Goal: Task Accomplishment & Management: Manage account settings

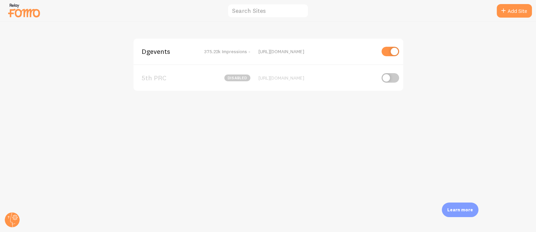
click at [155, 50] on span "Dgevents" at bounding box center [169, 51] width 55 height 6
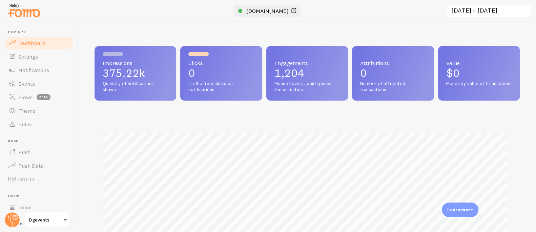
click at [271, 13] on span "www.dgevents.com" at bounding box center [267, 10] width 42 height 7
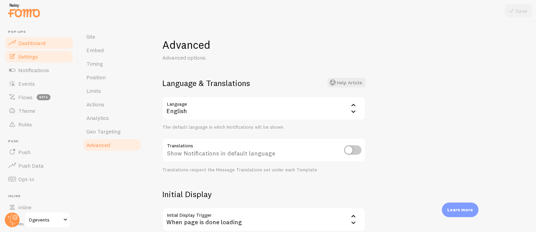
click at [33, 41] on span "Dashboard" at bounding box center [31, 43] width 27 height 7
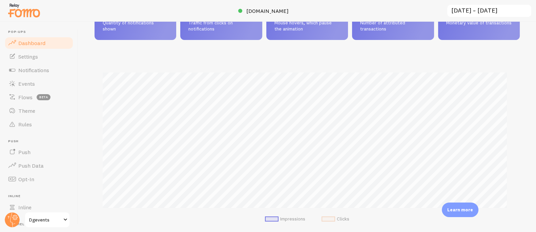
scroll to position [61, 0]
click at [30, 84] on span "Events" at bounding box center [26, 83] width 17 height 7
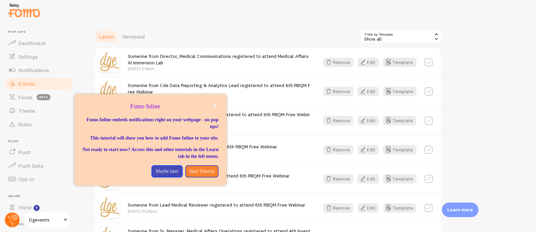
scroll to position [61, 0]
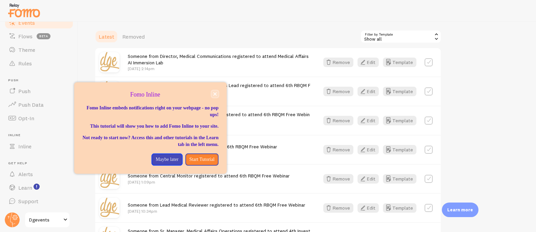
click at [216, 93] on icon "close," at bounding box center [214, 94] width 3 height 3
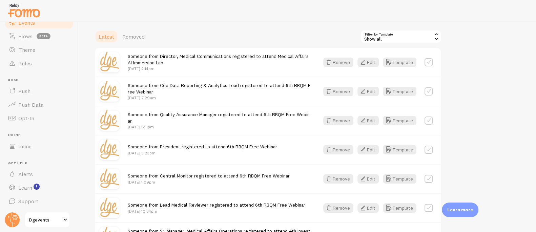
drag, startPoint x: 10, startPoint y: 218, endPoint x: 16, endPoint y: 210, distance: 9.9
click at [10, 218] on circle at bounding box center [12, 219] width 15 height 15
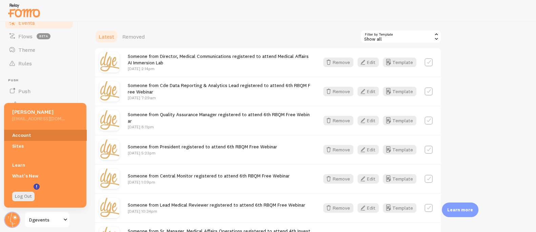
click at [29, 137] on link "Account" at bounding box center [45, 135] width 82 height 11
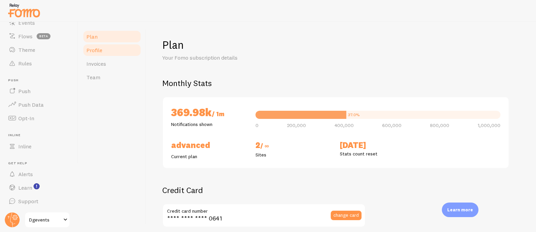
click at [99, 51] on span "Profile" at bounding box center [94, 50] width 16 height 7
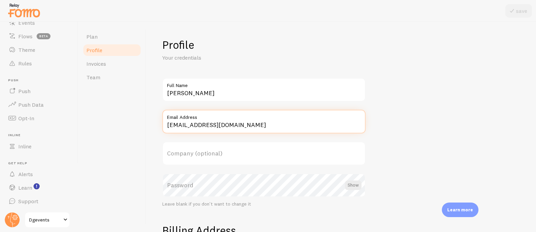
click at [211, 125] on input "[EMAIL_ADDRESS][DOMAIN_NAME]" at bounding box center [263, 122] width 203 height 24
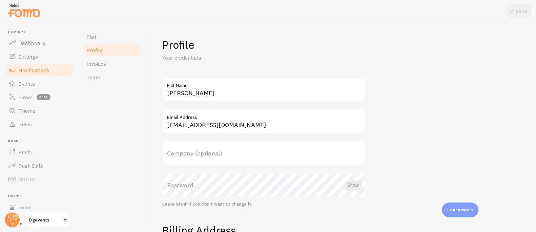
click at [29, 70] on span "Notifications" at bounding box center [33, 70] width 31 height 7
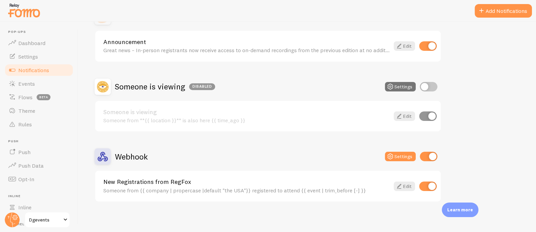
scroll to position [226, 0]
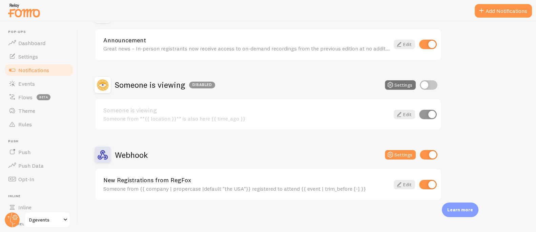
click at [155, 180] on link "New Registrations from RegFox" at bounding box center [246, 180] width 286 height 6
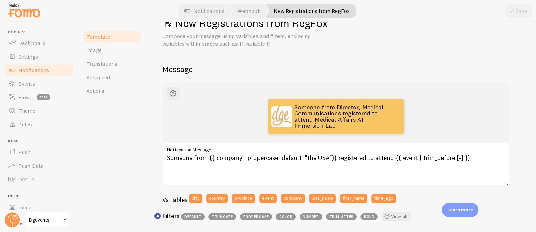
scroll to position [22, 0]
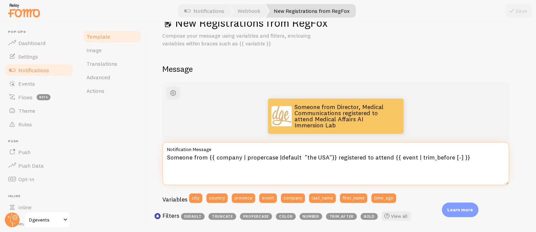
click at [191, 157] on textarea "Someone from {{ company | propercase |default "the USA"}} registered to attend …" at bounding box center [335, 163] width 347 height 43
drag, startPoint x: 192, startPoint y: 156, endPoint x: 139, endPoint y: 155, distance: 52.9
click at [139, 155] on div "Template Image Translations Advanced Actions New Registrations from RegFox Comp…" at bounding box center [307, 127] width 458 height 210
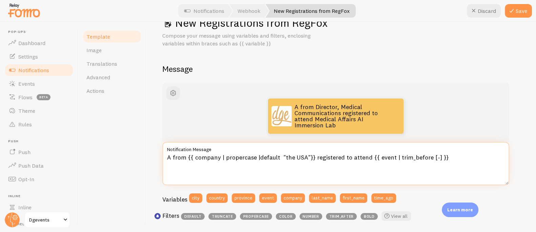
click at [184, 156] on textarea "A from {{ company | propercase |default "the USA"}} registered to attend {{ eve…" at bounding box center [335, 163] width 347 height 43
type textarea "A {{ company | propercase |default "the USA"}} registered to attend {{ event | …"
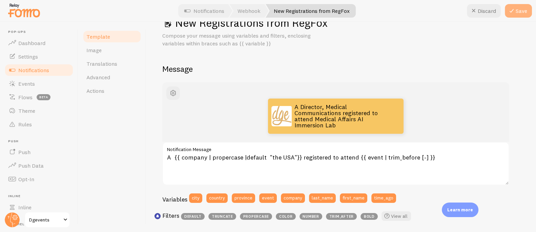
click at [520, 11] on button "Save" at bounding box center [518, 11] width 27 height 14
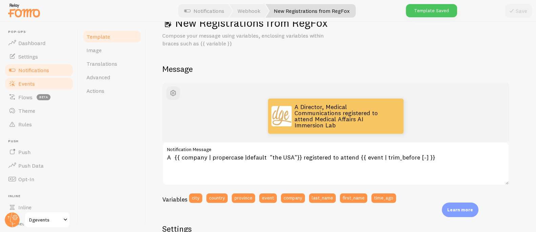
click at [28, 82] on span "Events" at bounding box center [26, 83] width 17 height 7
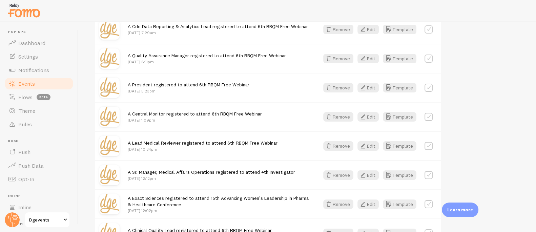
scroll to position [218, 0]
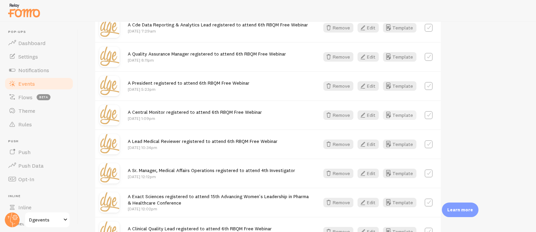
click at [398, 114] on button "Template" at bounding box center [400, 114] width 34 height 9
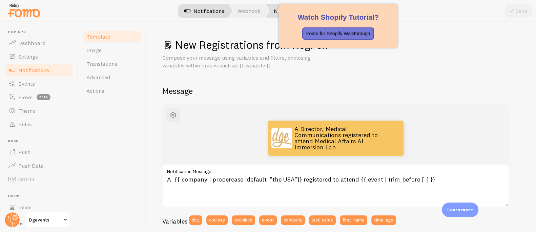
click at [247, 16] on link "Webhook" at bounding box center [248, 11] width 39 height 14
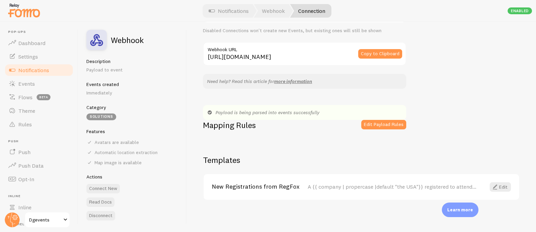
scroll to position [58, 0]
click at [389, 122] on button "Edit Payload Rules" at bounding box center [383, 124] width 45 height 9
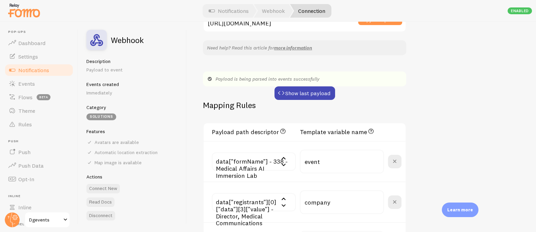
scroll to position [97, 0]
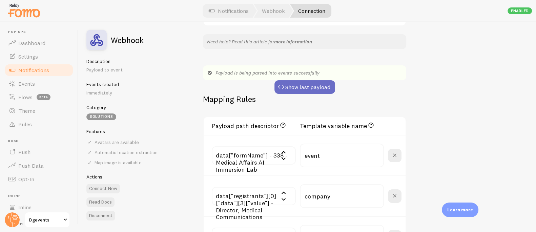
click at [306, 85] on button "Show last payload" at bounding box center [304, 87] width 61 height 14
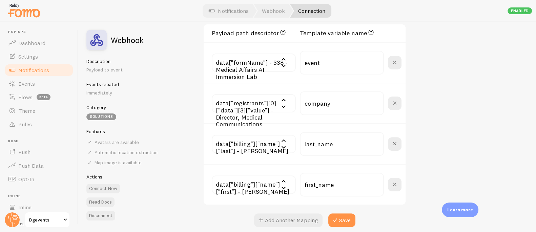
scroll to position [257, 0]
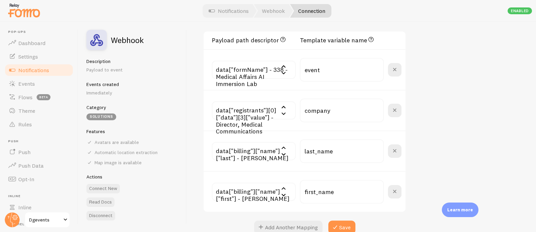
click at [257, 118] on input "text" at bounding box center [254, 110] width 84 height 18
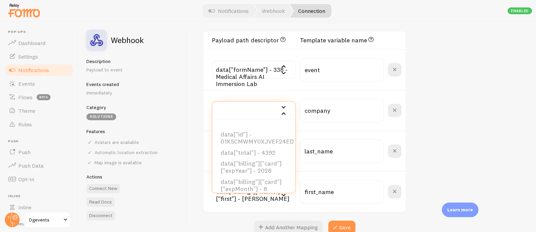
click at [257, 118] on input "text" at bounding box center [254, 110] width 84 height 18
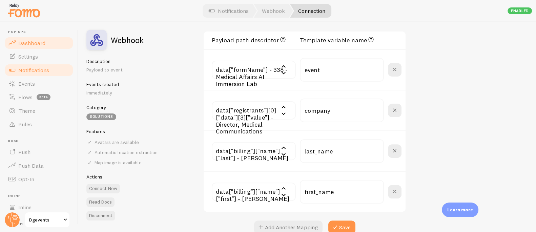
click at [28, 41] on span "Dashboard" at bounding box center [31, 43] width 27 height 7
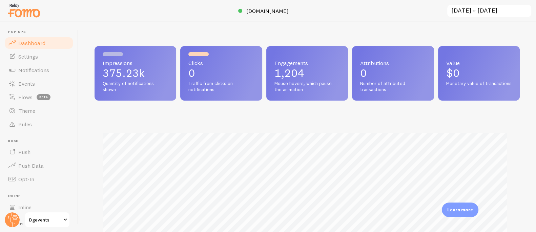
scroll to position [178, 421]
click at [13, 214] on circle at bounding box center [12, 219] width 15 height 15
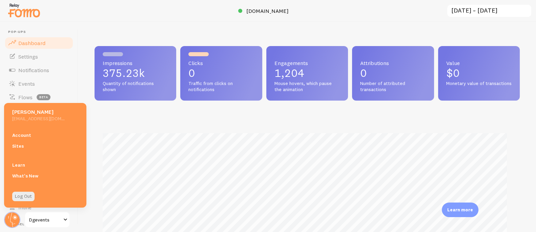
click at [20, 136] on link "Account" at bounding box center [45, 135] width 82 height 11
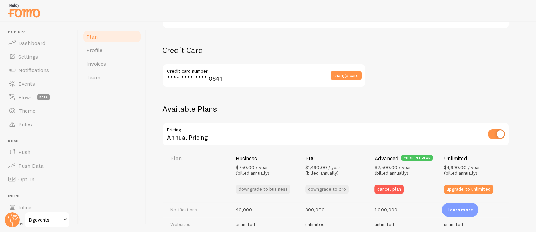
scroll to position [146, 0]
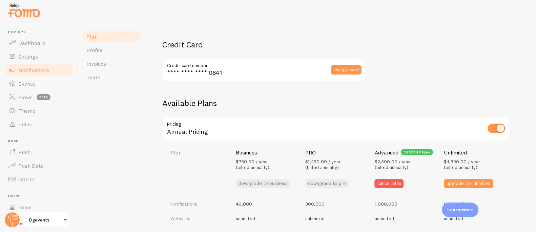
click at [32, 72] on span "Notifications" at bounding box center [33, 70] width 31 height 7
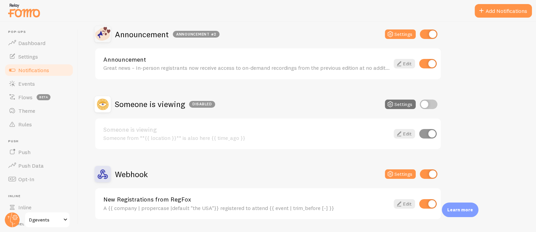
scroll to position [226, 0]
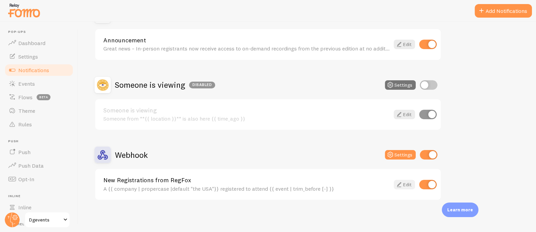
click at [406, 185] on link "Edit" at bounding box center [404, 184] width 21 height 9
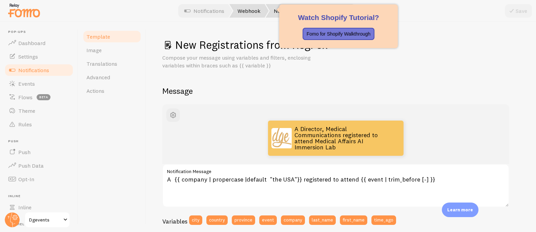
click at [246, 5] on link "Webhook" at bounding box center [248, 11] width 39 height 14
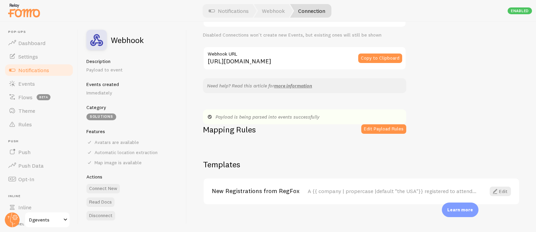
scroll to position [58, 0]
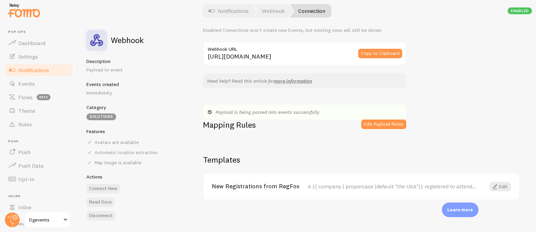
click at [378, 118] on div "Payload is being parsed into events successfully" at bounding box center [304, 112] width 203 height 15
click at [378, 121] on button "Edit Payload Rules" at bounding box center [383, 124] width 45 height 9
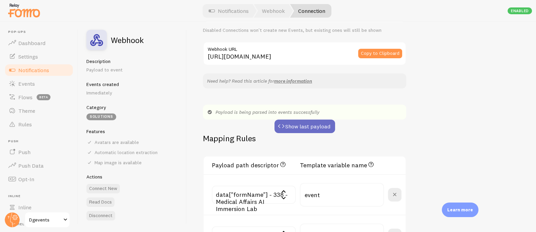
click at [306, 127] on button "Show last payload" at bounding box center [304, 127] width 61 height 14
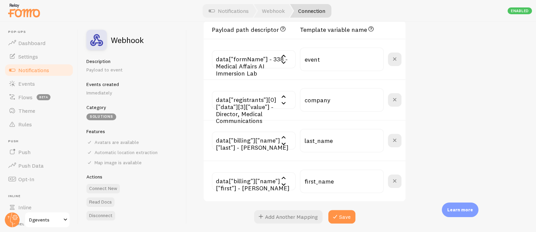
scroll to position [270, 0]
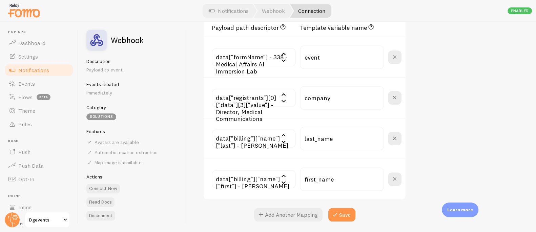
click at [260, 105] on input "text" at bounding box center [254, 98] width 84 height 18
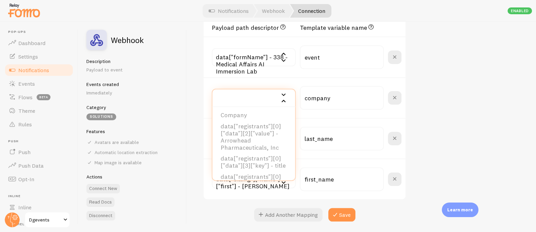
scroll to position [1084, 0]
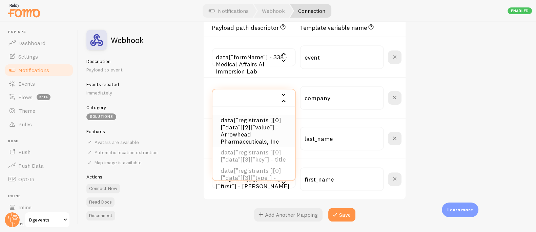
click at [268, 139] on li "data["registrants"][0]["data"][2]["value"] - Arrowhead Pharmaceuticals, Inc" at bounding box center [253, 131] width 83 height 33
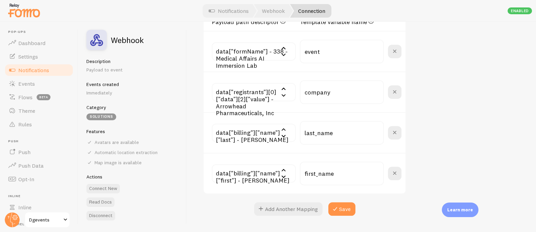
scroll to position [282, 0]
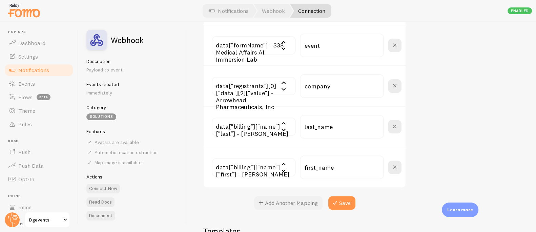
click at [289, 202] on button "Add Another Mapping" at bounding box center [288, 203] width 68 height 14
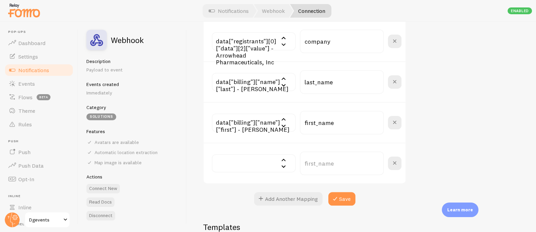
scroll to position [329, 0]
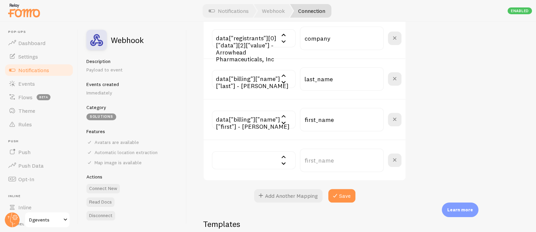
click at [261, 159] on input "text" at bounding box center [254, 160] width 84 height 18
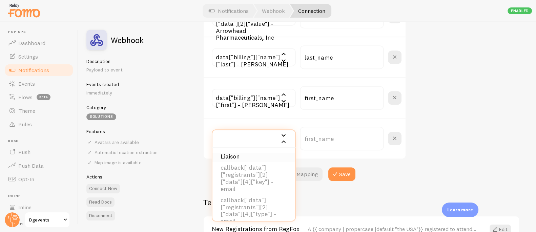
scroll to position [11345, 0]
click at [250, 162] on li "callback["data"]["registrants"][2]["data"][3]["value"] - Senior Medical Science…" at bounding box center [253, 142] width 83 height 39
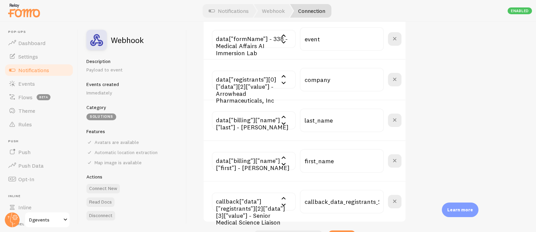
scroll to position [292, 0]
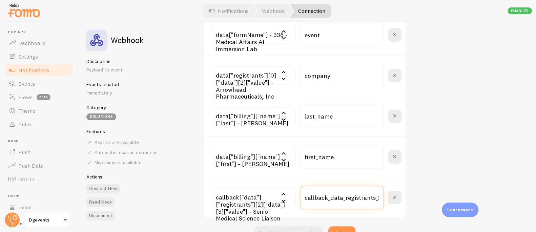
click at [348, 195] on input "callback_data_registrants_2_data_3_value" at bounding box center [342, 198] width 84 height 24
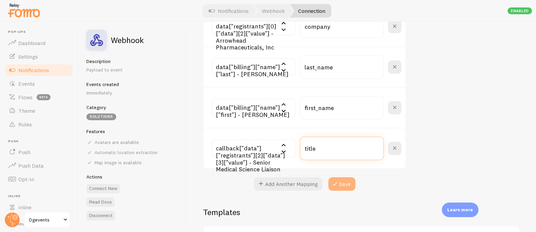
type input "title"
click at [345, 185] on button "Save" at bounding box center [341, 184] width 27 height 14
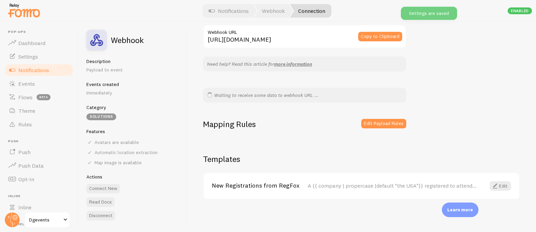
scroll to position [74, 0]
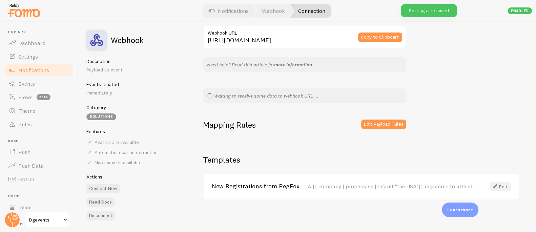
click at [494, 184] on link "Edit" at bounding box center [500, 186] width 21 height 9
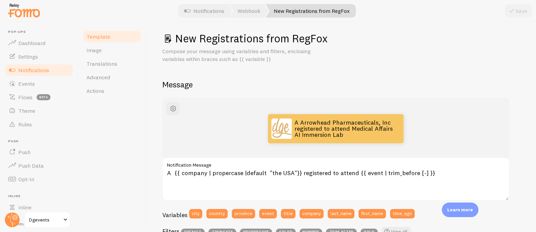
scroll to position [7, 0]
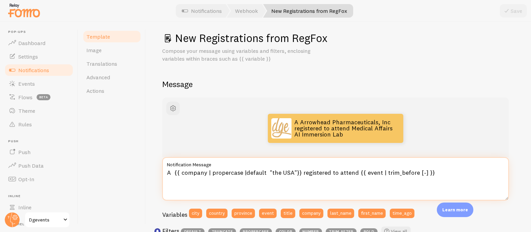
click at [174, 172] on textarea "A {{ company | propercase |default "the USA"}} registered to attend {{ event | …" at bounding box center [335, 178] width 347 height 43
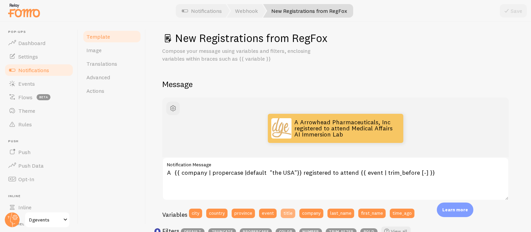
click at [289, 212] on button "title" at bounding box center [288, 213] width 15 height 9
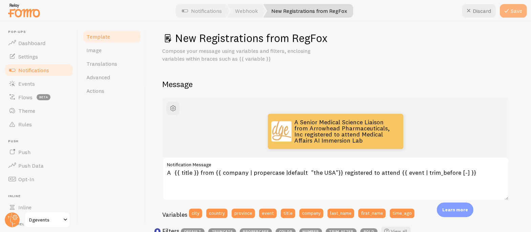
click at [509, 16] on button "Save" at bounding box center [513, 11] width 27 height 14
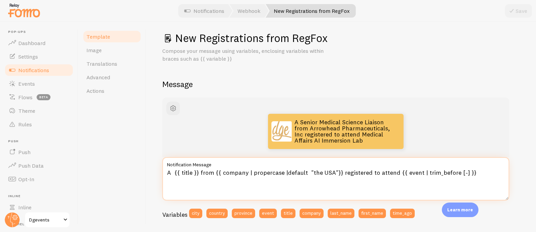
click at [193, 172] on textarea "A {{ title }} from {{ company | propercase |default "the USA"}} registered to a…" at bounding box center [335, 178] width 347 height 43
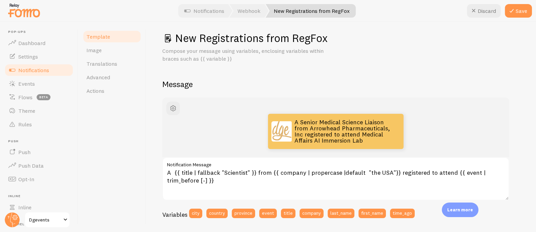
click at [211, 136] on div "A Senior Medical Science Liaison from Arrowhead Pharmaceuticals, Inc registered…" at bounding box center [336, 127] width 314 height 27
click at [520, 10] on button "Save" at bounding box center [518, 11] width 27 height 14
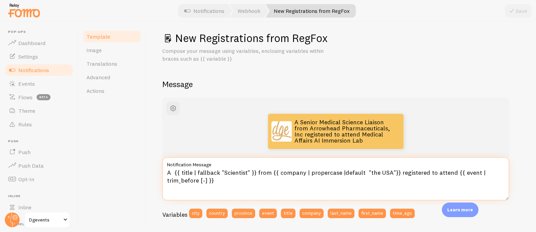
click at [212, 172] on textarea "A {{ title | fallback "Scientist" }} from {{ company | propercase |default "the…" at bounding box center [335, 178] width 347 height 43
drag, startPoint x: 253, startPoint y: 171, endPoint x: 133, endPoint y: 170, distance: 120.3
click at [133, 170] on div "Template Image Translations Advanced Actions New Registrations from RegFox Comp…" at bounding box center [307, 127] width 458 height 210
click at [218, 178] on textarea "A {{ title | fallback "Scientist" }} from {{ company | propercase |default "the…" at bounding box center [335, 178] width 347 height 43
drag, startPoint x: 234, startPoint y: 182, endPoint x: 160, endPoint y: 166, distance: 76.3
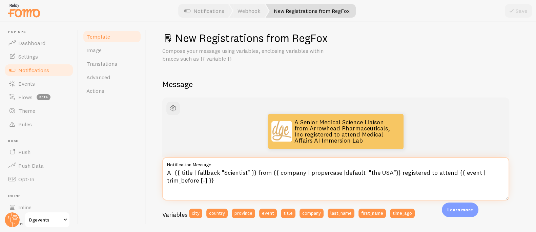
click at [160, 166] on div "New Registrations from RegFox Compose your message using variables, enclosing v…" at bounding box center [341, 127] width 390 height 210
click at [242, 184] on textarea "A {{ title | fallback "Scientist" }} from {{ company | propercase |default "the…" at bounding box center [335, 178] width 347 height 43
drag, startPoint x: 255, startPoint y: 172, endPoint x: 122, endPoint y: 168, distance: 132.9
click at [122, 169] on div "Template Image Translations Advanced Actions New Registrations from RegFox Comp…" at bounding box center [307, 127] width 458 height 210
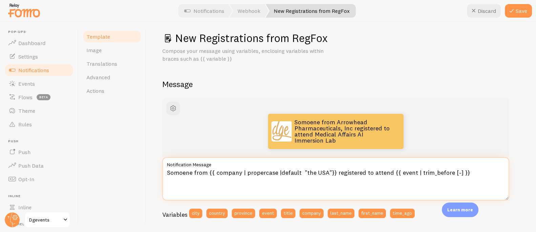
click at [186, 174] on textarea "Somoene from {{ company | propercase |default "the USA"}} registered to attend …" at bounding box center [335, 178] width 347 height 43
click at [283, 195] on textarea "Someone from {{ company | propercase |default "the USA"}} registered to attend …" at bounding box center [335, 178] width 347 height 43
type textarea "Someone from {{ company | propercase |default "the USA"}} registered to attend …"
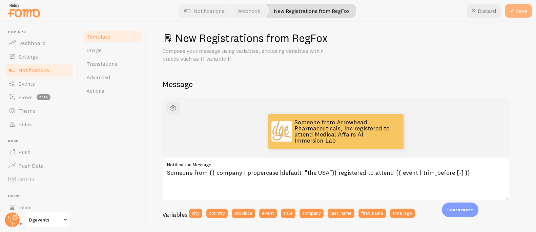
click at [511, 14] on icon at bounding box center [512, 11] width 8 height 8
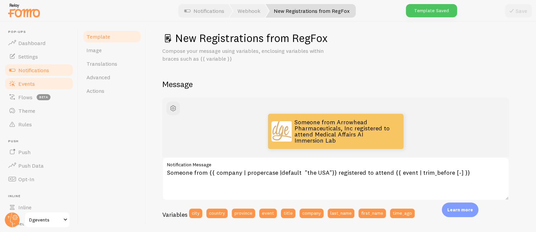
click at [28, 84] on span "Events" at bounding box center [26, 83] width 17 height 7
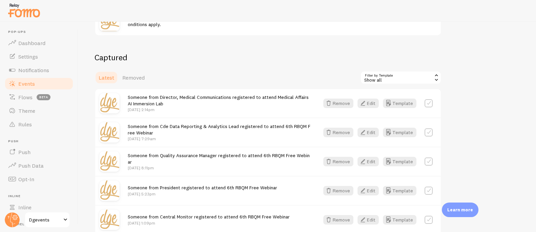
scroll to position [119, 0]
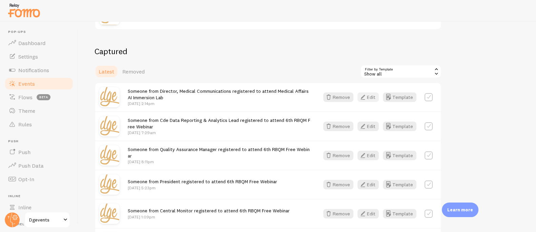
click at [376, 95] on button "Edit" at bounding box center [367, 97] width 21 height 9
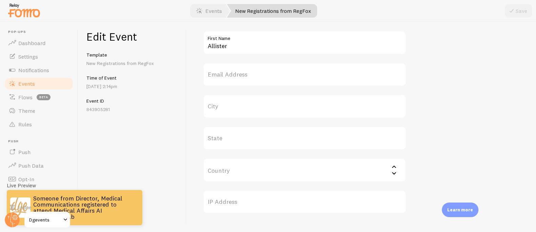
scroll to position [390, 0]
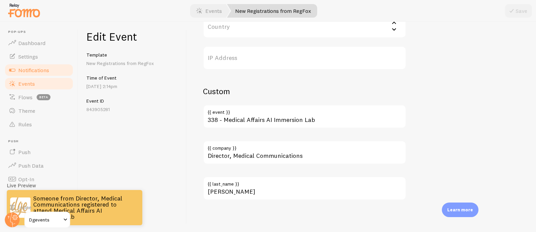
click at [36, 70] on span "Notifications" at bounding box center [33, 70] width 31 height 7
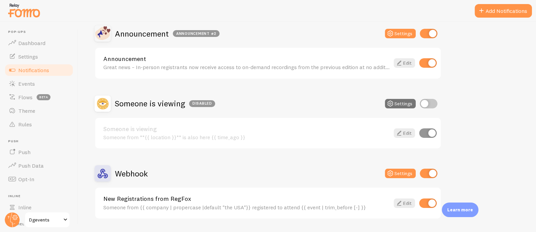
scroll to position [226, 0]
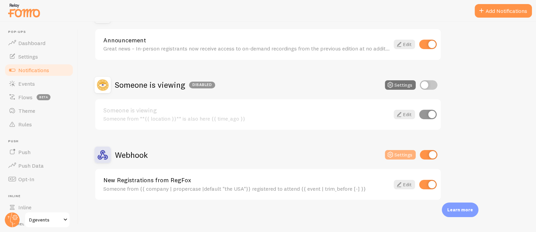
click at [403, 156] on button "Settings" at bounding box center [400, 154] width 31 height 9
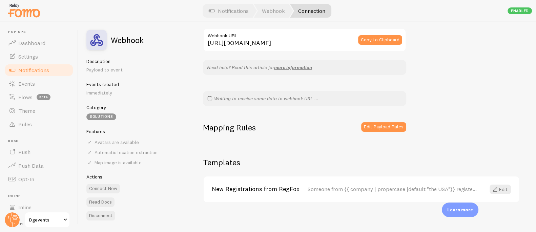
scroll to position [74, 0]
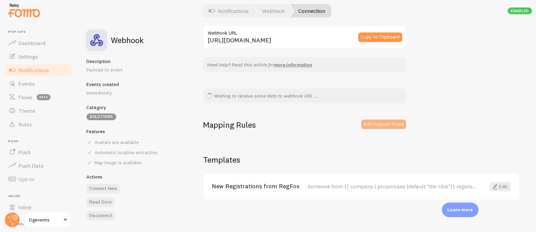
click at [370, 122] on button "Edit Payload Rules" at bounding box center [383, 124] width 45 height 9
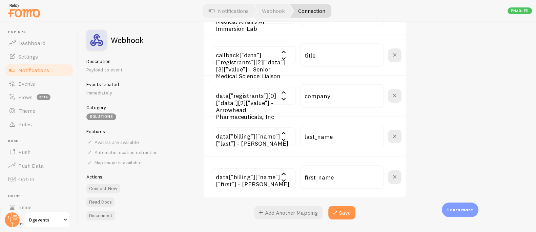
scroll to position [252, 0]
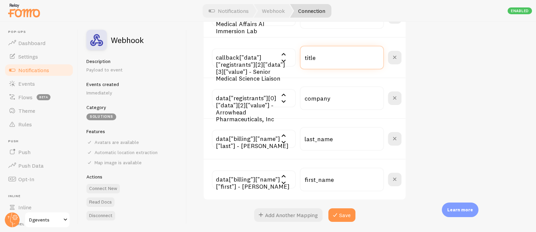
drag, startPoint x: 321, startPoint y: 58, endPoint x: 324, endPoint y: 59, distance: 3.5
click at [321, 58] on input "title" at bounding box center [342, 58] width 84 height 24
click at [326, 59] on input "title" at bounding box center [342, 58] width 84 height 24
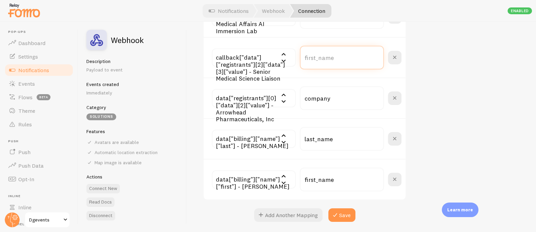
click at [345, 59] on input "text" at bounding box center [342, 58] width 84 height 24
click at [345, 101] on input "company" at bounding box center [342, 98] width 84 height 24
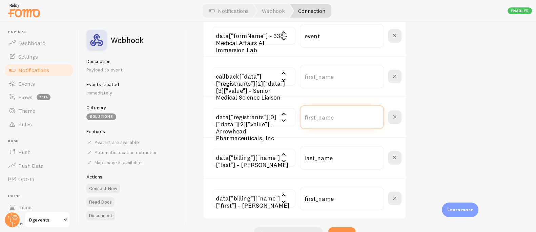
scroll to position [189, 0]
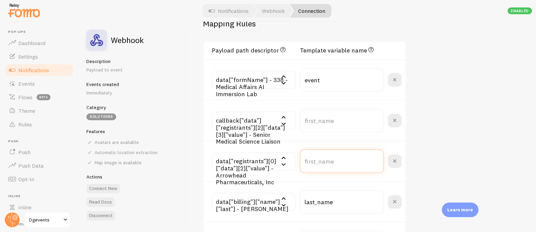
click at [358, 160] on input "text" at bounding box center [342, 161] width 84 height 24
type input "company"
click at [343, 122] on input "text" at bounding box center [342, 121] width 84 height 24
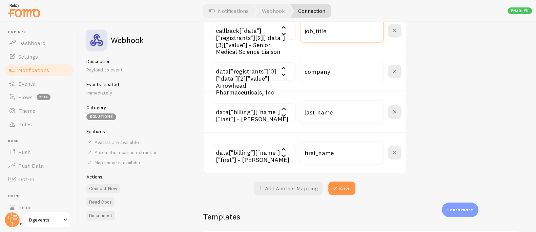
scroll to position [335, 0]
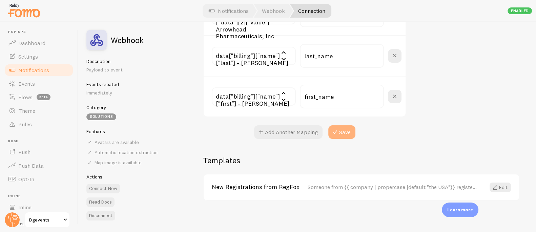
type input "job_title"
click at [346, 134] on button "Save" at bounding box center [341, 132] width 27 height 14
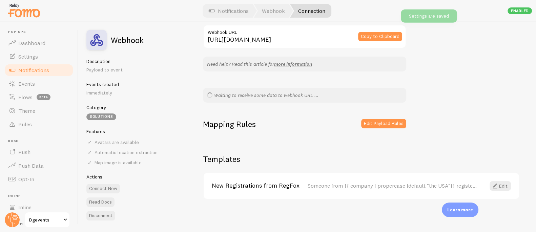
scroll to position [74, 0]
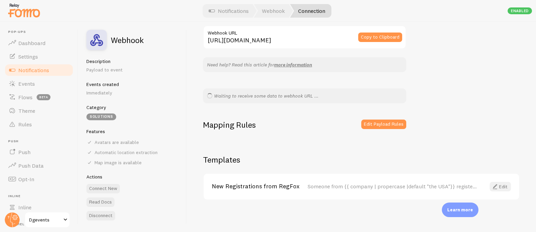
click at [500, 183] on link "Edit" at bounding box center [500, 186] width 21 height 9
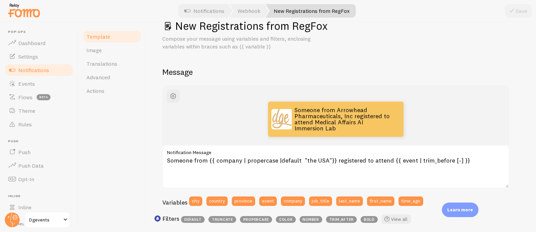
scroll to position [19, 0]
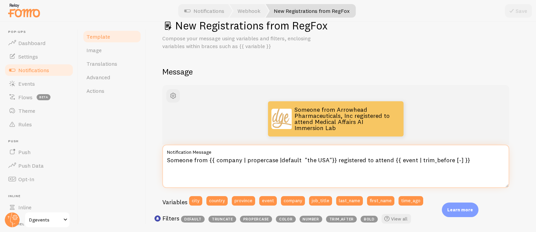
drag, startPoint x: 332, startPoint y: 159, endPoint x: 212, endPoint y: 159, distance: 120.6
click at [212, 159] on textarea "Someone from {{ company | propercase |default "the USA"}} registered to attend …" at bounding box center [335, 166] width 347 height 43
click at [228, 163] on textarea "Someone from {{ company | propercase |default "the USA"}} registered to attend …" at bounding box center [335, 166] width 347 height 43
click at [210, 159] on textarea "Someone from {{ company | propercase |default "the USA"}} registered to attend …" at bounding box center [335, 166] width 347 height 43
click at [207, 158] on textarea "Someone from {{ company | propercase |default "the USA"}} registered to attend …" at bounding box center [335, 166] width 347 height 43
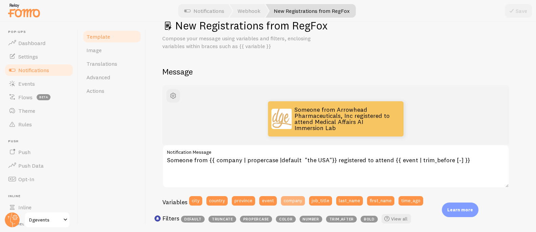
click at [293, 199] on button "company" at bounding box center [293, 200] width 24 height 9
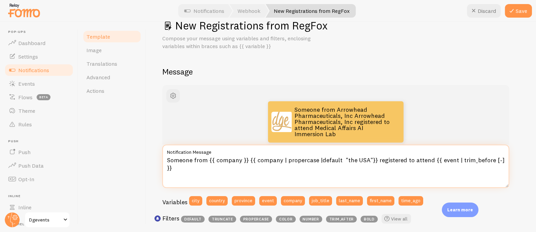
drag, startPoint x: 276, startPoint y: 160, endPoint x: 242, endPoint y: 158, distance: 33.6
click at [241, 158] on textarea "Someone from {{ company }} {{ company | propercase |default "the USA"}} registe…" at bounding box center [335, 166] width 347 height 43
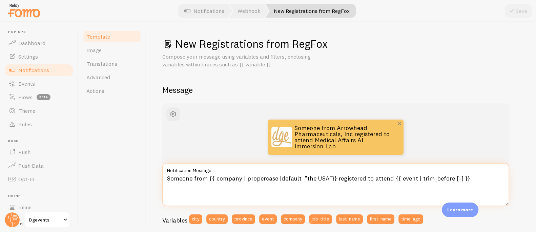
scroll to position [0, 0]
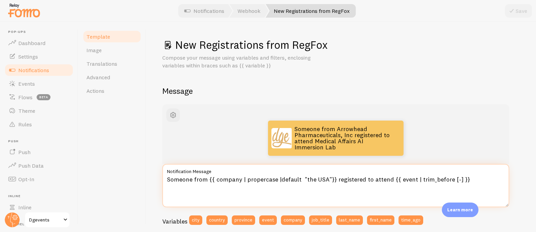
type textarea "Someone from {{ company | propercase |default "the USA"}} registered to attend …"
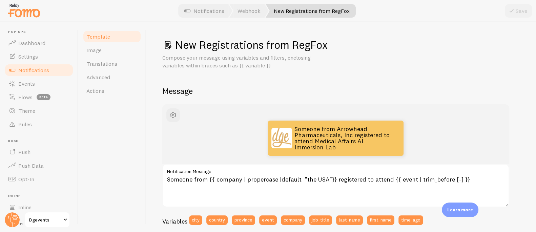
click at [239, 119] on div "Someone from Arrowhead Pharmaceuticals, Inc registered to attend Medical Affair…" at bounding box center [335, 134] width 347 height 60
click at [25, 86] on span "Events" at bounding box center [26, 83] width 17 height 7
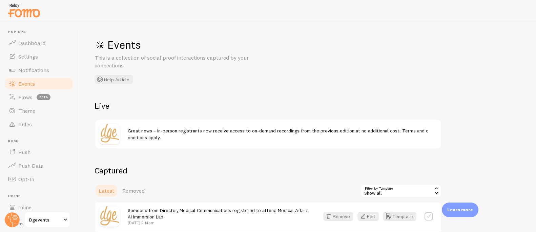
scroll to position [66, 0]
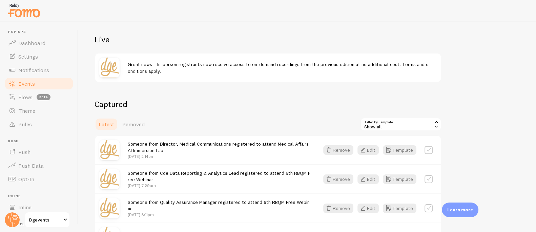
click at [29, 81] on span "Events" at bounding box center [26, 83] width 17 height 7
click at [38, 65] on link "Notifications" at bounding box center [39, 70] width 70 height 14
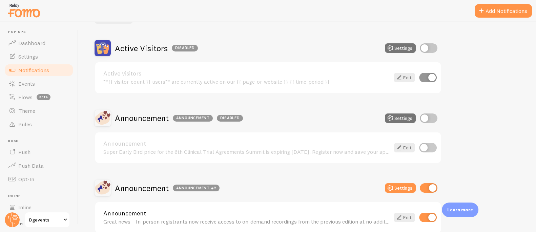
scroll to position [226, 0]
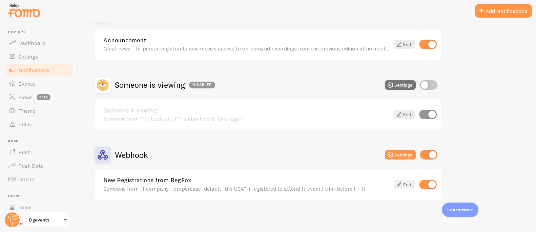
click at [408, 182] on link "Edit" at bounding box center [404, 184] width 21 height 9
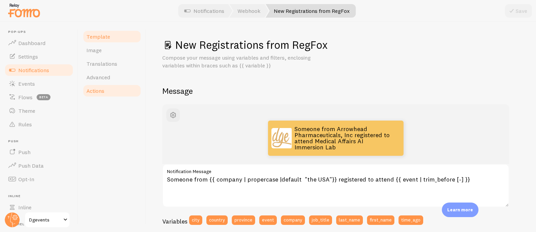
click at [95, 90] on span "Actions" at bounding box center [95, 90] width 18 height 7
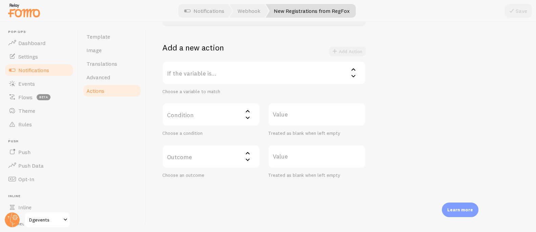
scroll to position [120, 0]
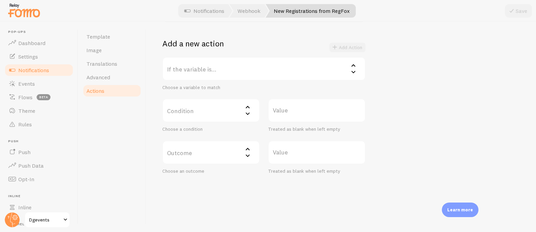
click at [195, 71] on label "If the variable is..." at bounding box center [263, 69] width 203 height 24
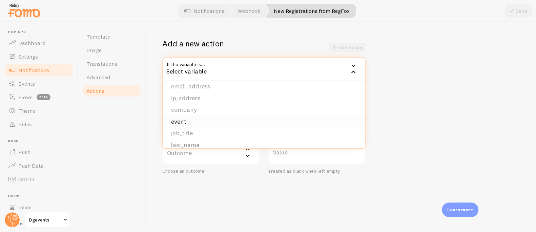
scroll to position [92, 0]
click at [196, 105] on li "company" at bounding box center [264, 104] width 202 height 12
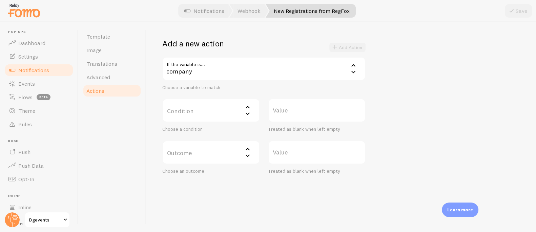
click at [299, 111] on label "Value" at bounding box center [317, 111] width 98 height 24
click at [299, 111] on input "Value" at bounding box center [317, 111] width 98 height 24
click at [209, 111] on label "Condition" at bounding box center [211, 111] width 98 height 24
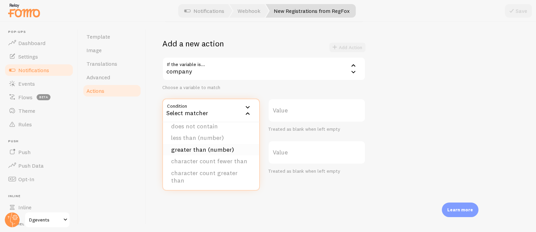
scroll to position [0, 0]
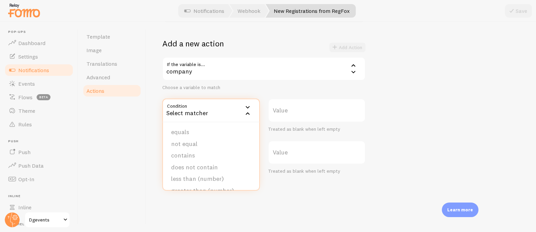
click at [268, 84] on div "If the variable is... company company first_name city province country title ur…" at bounding box center [263, 74] width 203 height 34
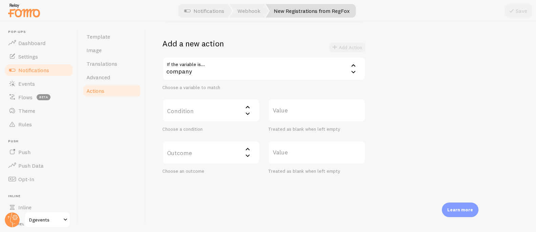
click at [195, 113] on label "Condition" at bounding box center [211, 111] width 98 height 24
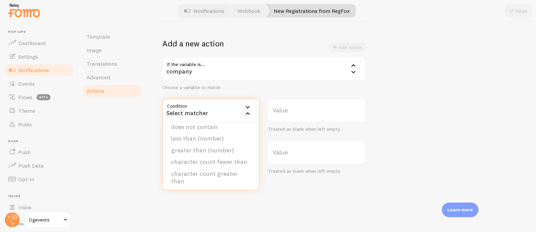
scroll to position [41, 0]
click at [209, 169] on li "character count greater than" at bounding box center [211, 176] width 96 height 19
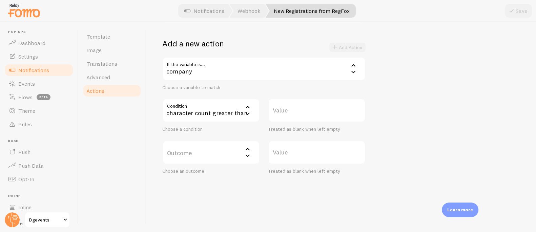
click at [280, 109] on label "Value" at bounding box center [317, 111] width 98 height 24
click at [280, 109] on input "Value" at bounding box center [317, 111] width 98 height 24
type input "1"
click at [190, 155] on label "Outcome" at bounding box center [211, 153] width 98 height 24
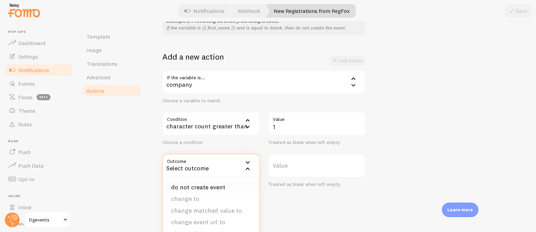
scroll to position [1, 0]
click at [208, 197] on li "change to" at bounding box center [211, 198] width 96 height 12
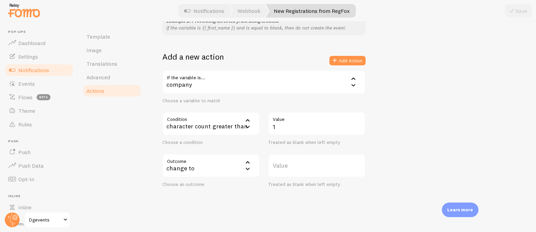
click at [294, 164] on label "Value" at bounding box center [317, 166] width 98 height 24
click at [294, 164] on input "Value" at bounding box center [317, 166] width 98 height 24
click at [197, 170] on div "change to" at bounding box center [211, 166] width 98 height 24
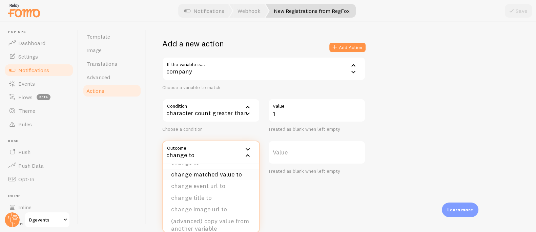
scroll to position [0, 0]
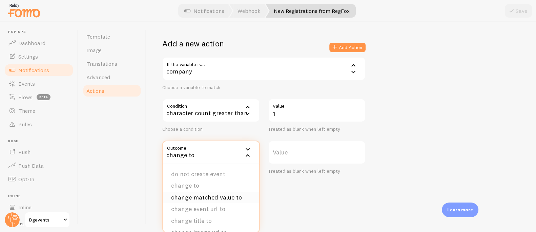
click at [216, 197] on li "change matched value to" at bounding box center [211, 198] width 96 height 12
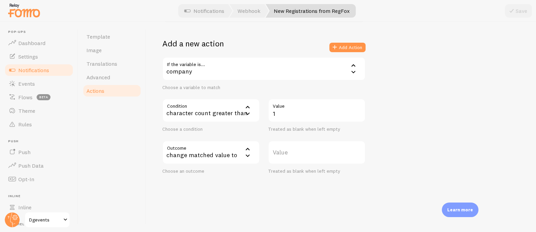
click at [288, 151] on label "Value" at bounding box center [317, 153] width 98 height 24
click at [288, 151] on input "Value" at bounding box center [317, 153] width 98 height 24
click at [287, 152] on label "Value" at bounding box center [317, 153] width 98 height 24
click at [287, 152] on input "Value" at bounding box center [317, 153] width 98 height 24
click at [287, 152] on label "Value" at bounding box center [317, 153] width 98 height 24
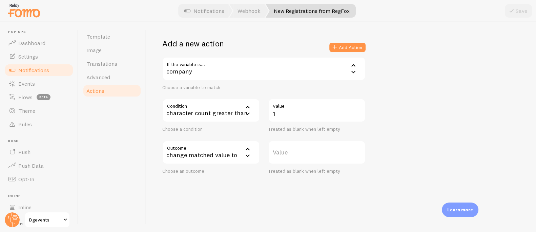
click at [287, 152] on input "Value" at bounding box center [317, 153] width 98 height 24
click at [287, 152] on label "Value" at bounding box center [317, 153] width 98 height 24
click at [287, 152] on input "Value" at bounding box center [317, 153] width 98 height 24
click at [223, 151] on div "change matched value to" at bounding box center [211, 153] width 98 height 24
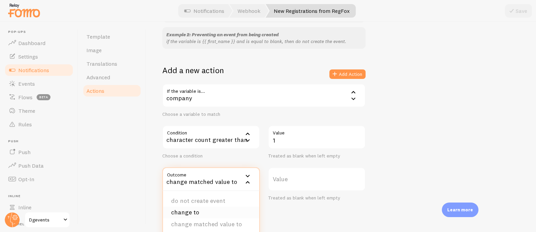
scroll to position [120, 0]
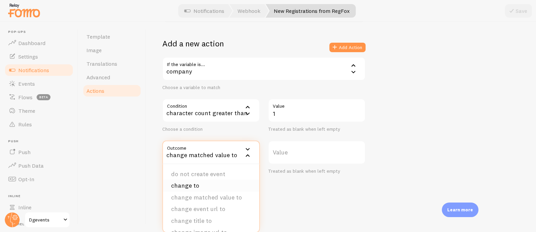
click at [195, 185] on li "change to" at bounding box center [211, 186] width 96 height 12
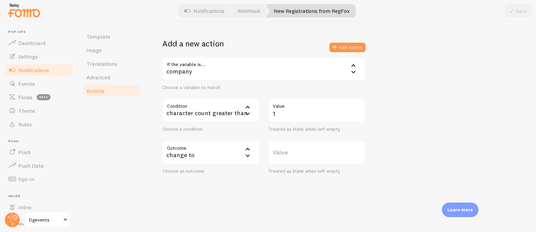
click at [288, 150] on label "Value" at bounding box center [317, 153] width 98 height 24
click at [288, 150] on input "Value" at bounding box center [317, 153] width 98 height 24
click at [207, 156] on div "change to" at bounding box center [211, 153] width 98 height 24
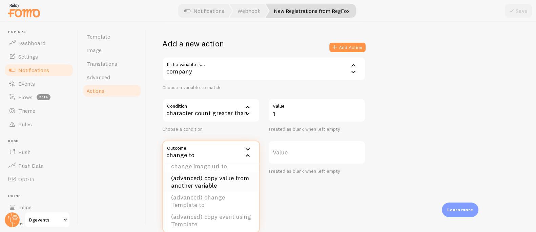
scroll to position [68, 0]
click at [220, 178] on li "(advanced) copy value from another variable" at bounding box center [211, 179] width 96 height 19
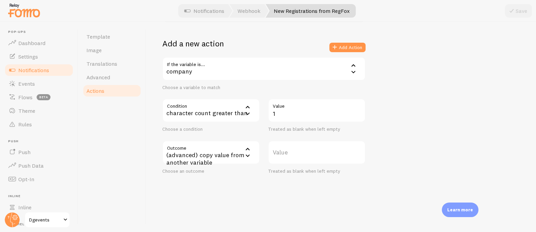
click at [289, 148] on label "Value" at bounding box center [317, 153] width 98 height 24
click at [289, 148] on input "Value" at bounding box center [317, 153] width 98 height 24
click at [223, 157] on div "(advanced) copy value from another variable" at bounding box center [211, 153] width 98 height 24
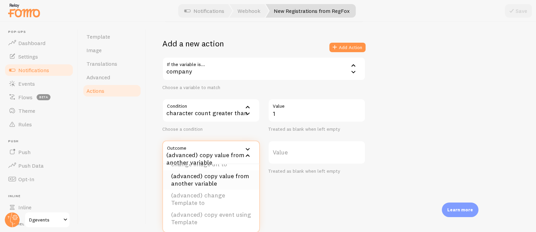
click at [226, 178] on li "(advanced) copy value from another variable" at bounding box center [211, 179] width 96 height 19
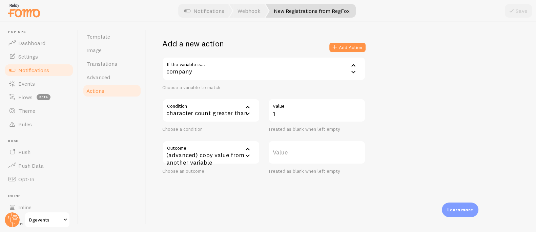
click at [295, 152] on label "Value" at bounding box center [317, 153] width 98 height 24
click at [295, 152] on input "Value" at bounding box center [317, 153] width 98 height 24
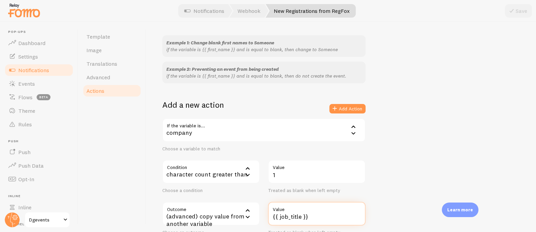
scroll to position [61, 0]
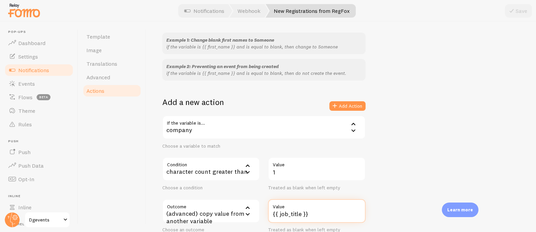
type input "{{ job_title }}"
click at [194, 123] on div "company" at bounding box center [263, 128] width 203 height 24
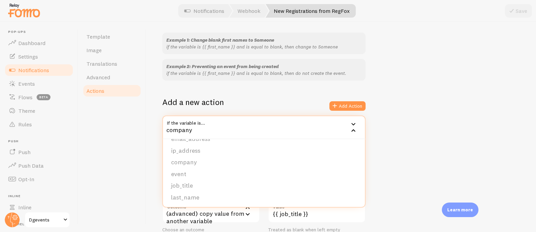
drag, startPoint x: 468, startPoint y: 158, endPoint x: 378, endPoint y: 166, distance: 89.8
click at [468, 158] on div "Example 1: Change blank first names to Someone if the variable is {{ first_name…" at bounding box center [340, 133] width 357 height 200
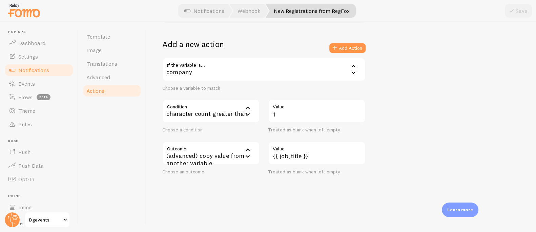
scroll to position [120, 0]
click at [344, 47] on button "Add Action" at bounding box center [347, 47] width 36 height 9
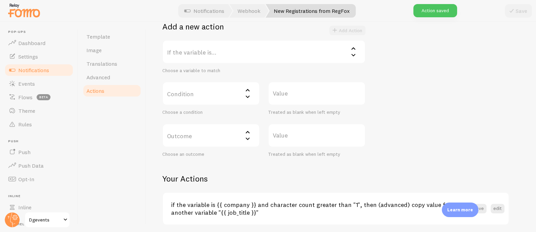
scroll to position [162, 0]
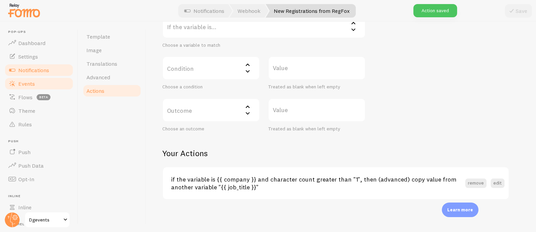
click at [28, 79] on link "Events" at bounding box center [39, 84] width 70 height 14
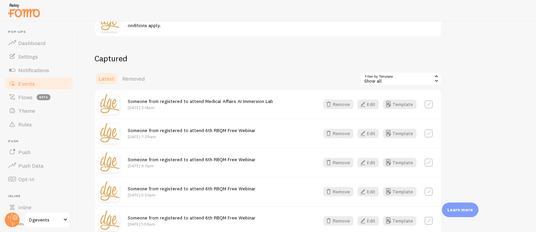
scroll to position [124, 0]
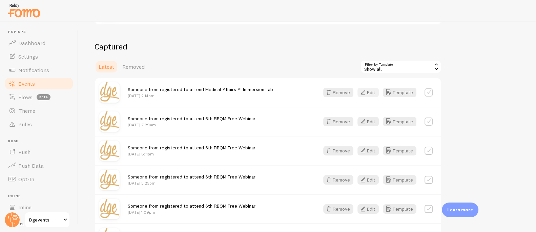
click at [372, 90] on button "Edit" at bounding box center [367, 92] width 21 height 9
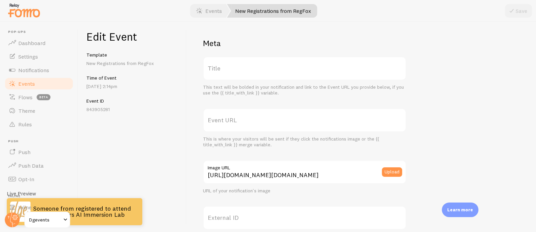
click at [29, 84] on span "Events" at bounding box center [26, 83] width 17 height 7
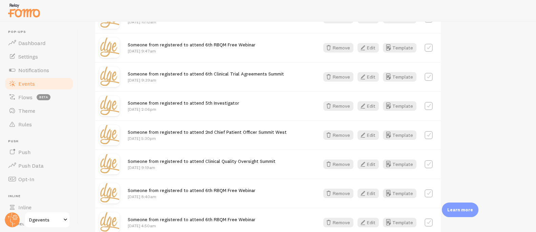
scroll to position [546, 0]
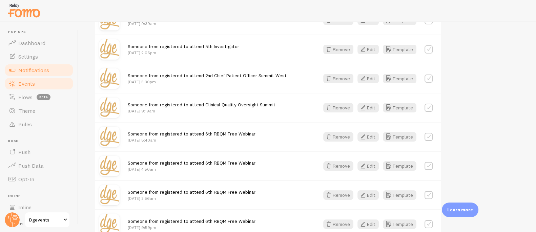
click at [36, 70] on span "Notifications" at bounding box center [33, 70] width 31 height 7
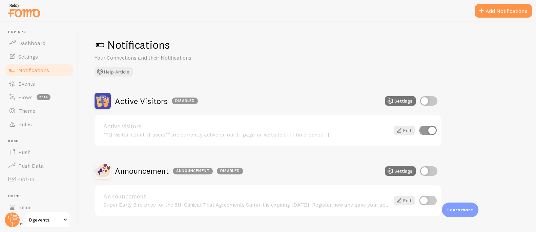
scroll to position [226, 0]
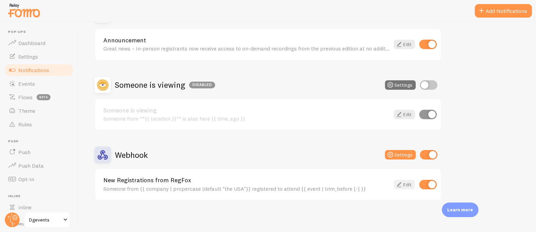
click at [403, 181] on icon at bounding box center [399, 185] width 8 height 8
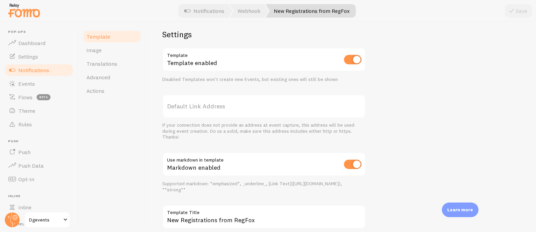
scroll to position [274, 0]
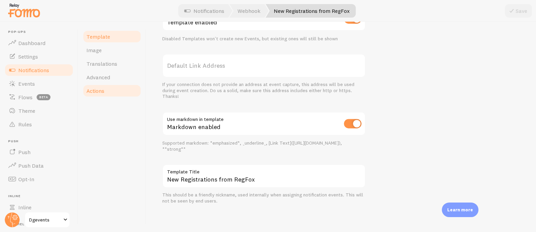
click at [98, 91] on span "Actions" at bounding box center [95, 90] width 18 height 7
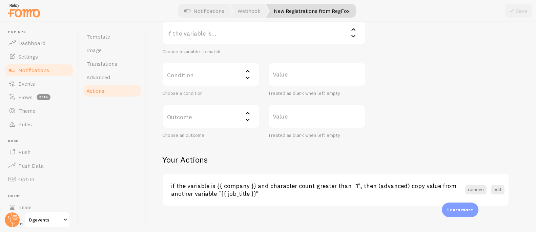
scroll to position [157, 0]
click at [478, 186] on button "remove" at bounding box center [475, 188] width 21 height 9
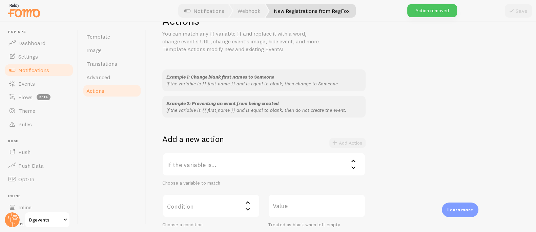
scroll to position [0, 0]
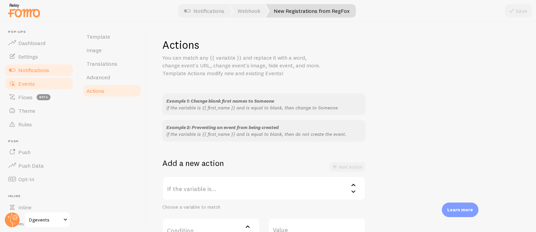
click at [24, 83] on span "Events" at bounding box center [26, 83] width 17 height 7
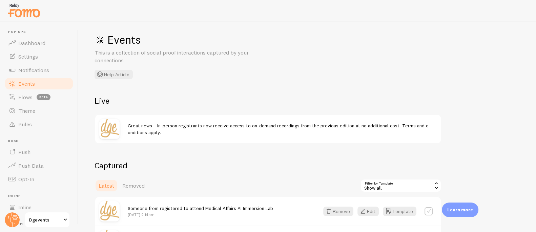
scroll to position [43, 0]
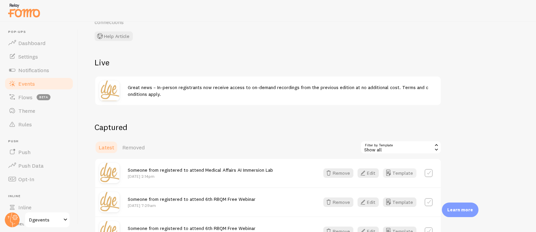
click at [403, 171] on button "Template" at bounding box center [400, 172] width 34 height 9
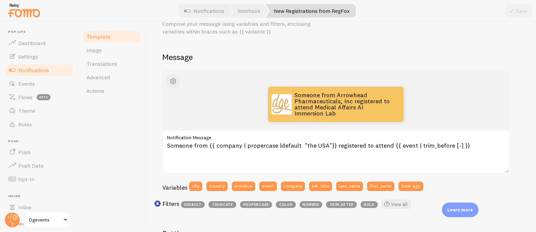
scroll to position [40, 0]
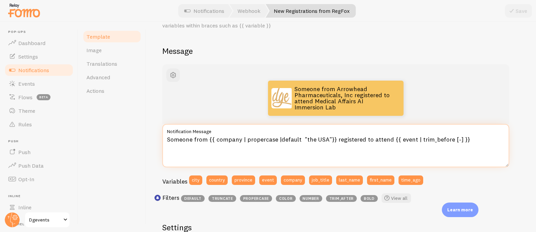
click at [280, 143] on textarea "Someone from {{ company | propercase |default "the USA"}} registered to attend …" at bounding box center [335, 145] width 347 height 43
drag, startPoint x: 332, startPoint y: 139, endPoint x: 209, endPoint y: 139, distance: 123.3
click at [209, 139] on textarea "Someone from {{ company | propercase |default "the USA"}} registered to attend …" at bounding box center [335, 145] width 347 height 43
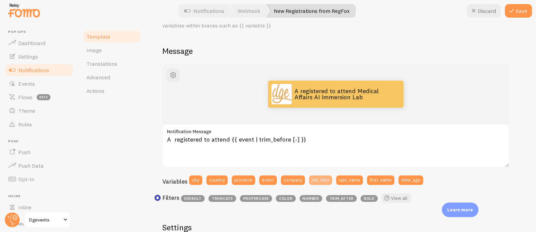
click at [323, 181] on button "job_title" at bounding box center [320, 180] width 23 height 9
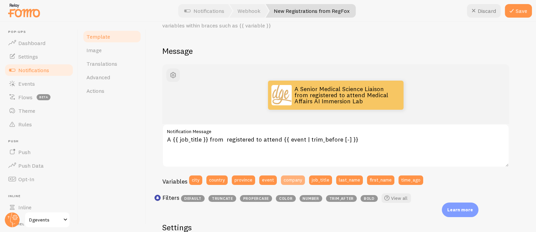
click at [298, 179] on button "company" at bounding box center [293, 180] width 24 height 9
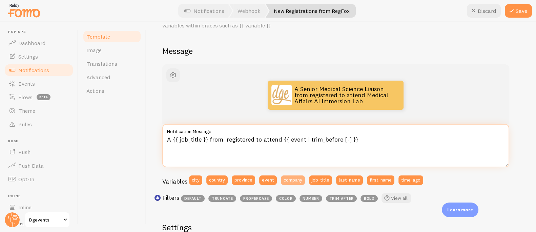
type textarea "A {{ job_title }} from {{ company }} registered to attend {{ event | trim_befor…"
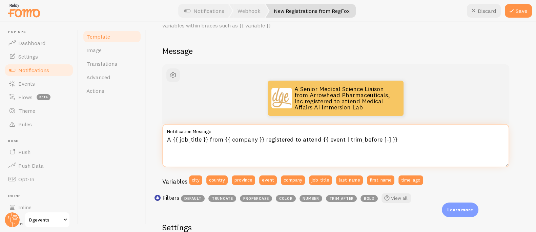
click at [381, 151] on textarea "A {{ job_title }} from {{ company }} registered to attend {{ event | trim_befor…" at bounding box center [335, 145] width 347 height 43
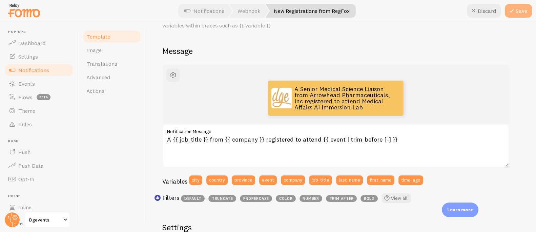
click at [523, 9] on button "Save" at bounding box center [518, 11] width 27 height 14
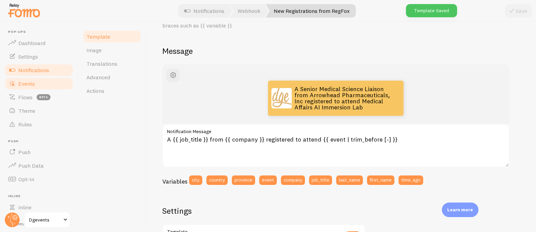
click at [29, 82] on span "Events" at bounding box center [26, 83] width 17 height 7
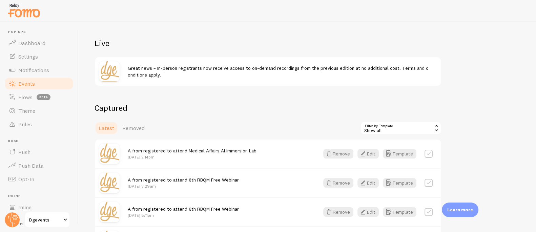
scroll to position [75, 0]
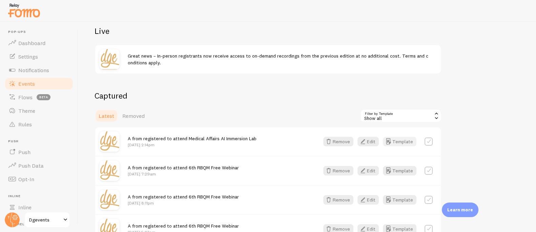
click at [398, 142] on button "Template" at bounding box center [400, 141] width 34 height 9
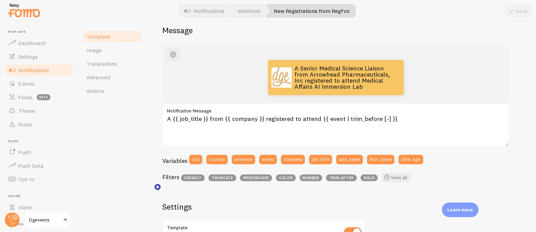
scroll to position [68, 0]
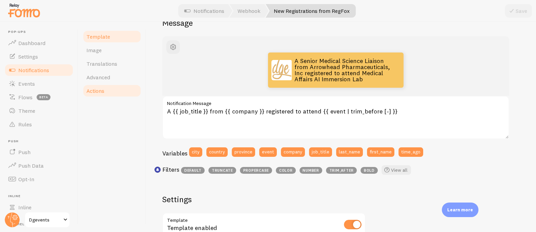
click at [100, 90] on span "Actions" at bounding box center [95, 90] width 18 height 7
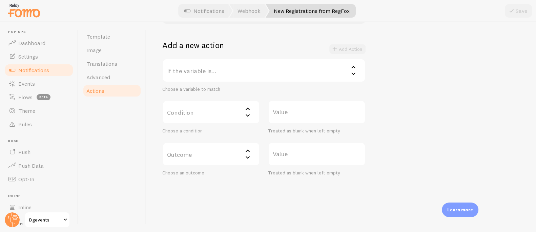
scroll to position [120, 0]
click at [199, 66] on label "If the variable is..." at bounding box center [263, 69] width 203 height 24
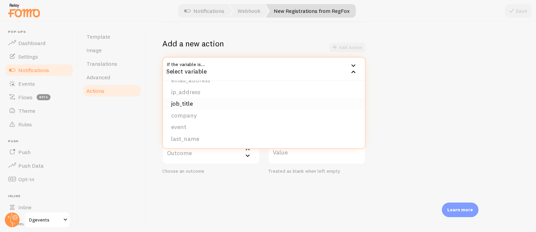
scroll to position [91, 0]
click at [22, 83] on span "Events" at bounding box center [26, 83] width 17 height 7
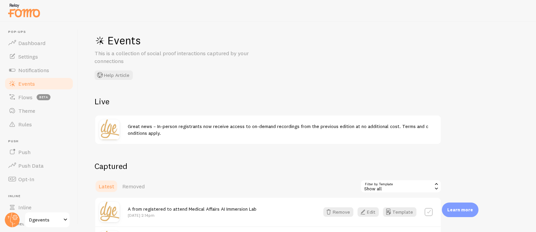
scroll to position [11, 0]
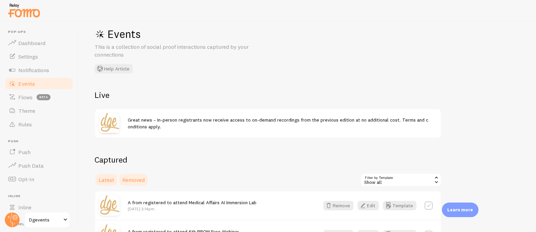
click at [135, 178] on span "Removed" at bounding box center [133, 180] width 22 height 7
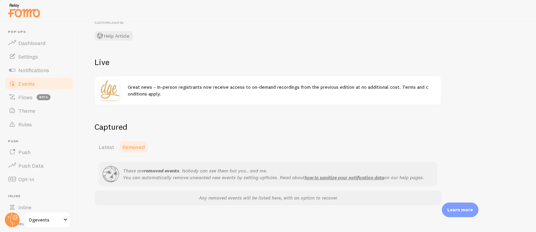
scroll to position [49, 0]
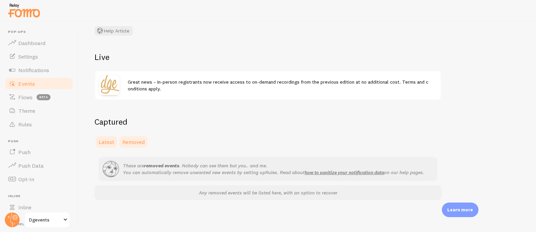
click at [104, 140] on span "Latest" at bounding box center [107, 142] width 16 height 7
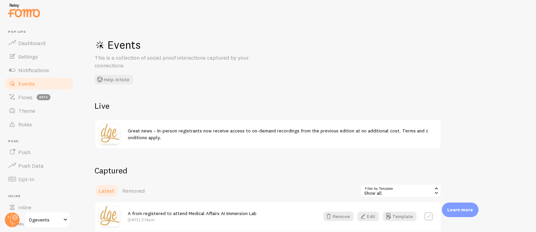
drag, startPoint x: 27, startPoint y: 73, endPoint x: 56, endPoint y: 78, distance: 29.9
click at [27, 73] on span "Notifications" at bounding box center [33, 70] width 31 height 7
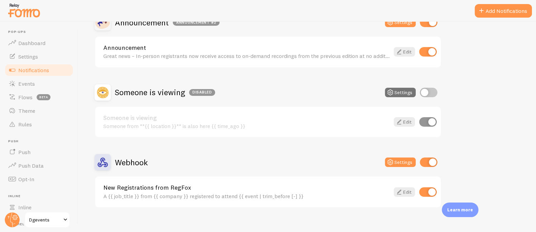
scroll to position [226, 0]
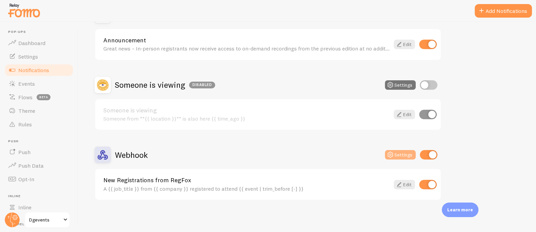
click at [390, 153] on icon at bounding box center [390, 155] width 8 height 8
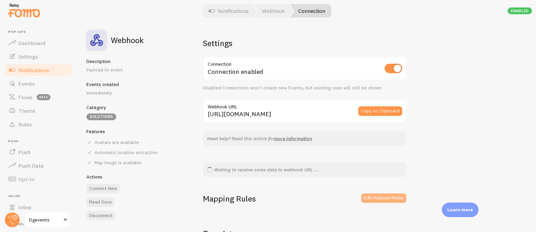
click at [387, 195] on button "Edit Payload Rules" at bounding box center [383, 197] width 45 height 9
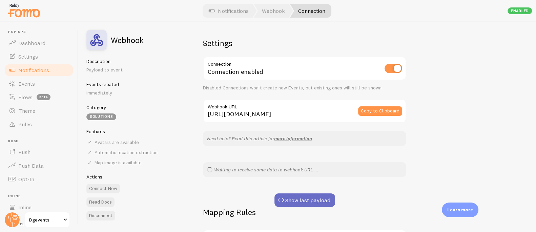
click at [307, 199] on button "Show last payload" at bounding box center [304, 200] width 61 height 14
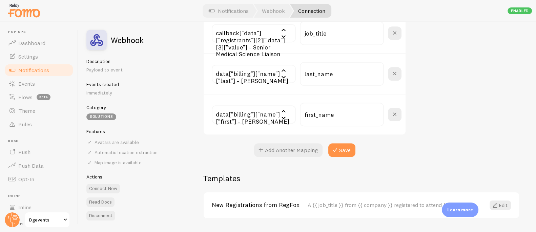
scroll to position [409, 0]
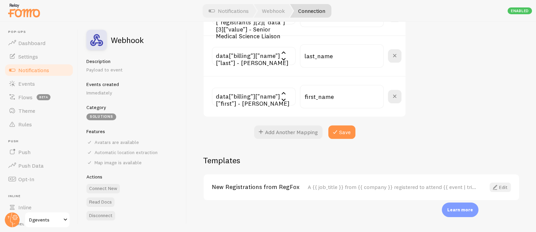
click at [496, 186] on link "Edit" at bounding box center [500, 187] width 21 height 9
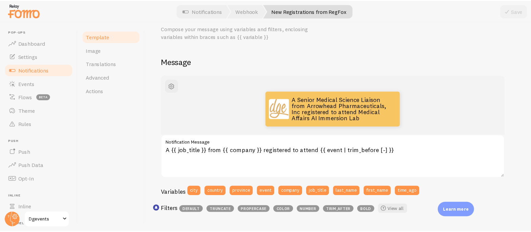
scroll to position [66, 0]
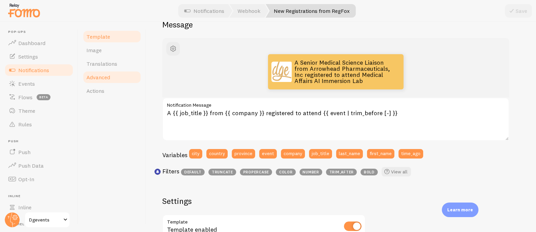
click at [106, 75] on span "Advanced" at bounding box center [98, 77] width 24 height 7
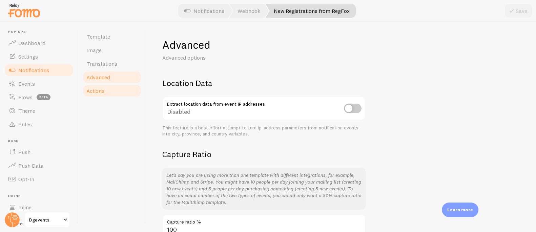
click at [96, 89] on span "Actions" at bounding box center [95, 90] width 18 height 7
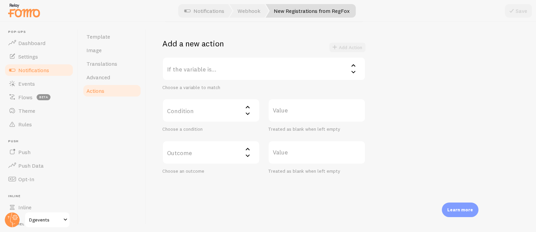
scroll to position [44, 0]
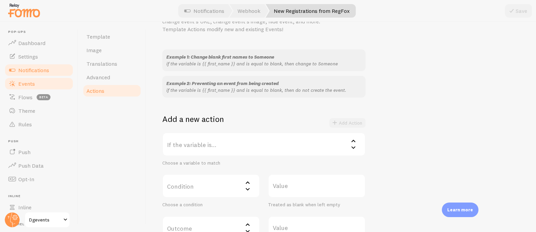
click at [28, 85] on span "Events" at bounding box center [26, 83] width 17 height 7
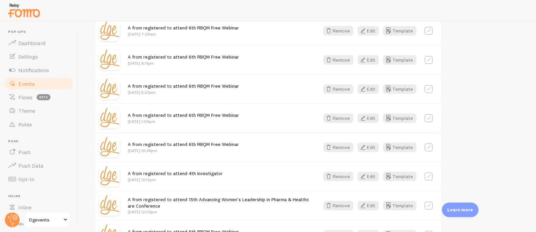
scroll to position [240, 0]
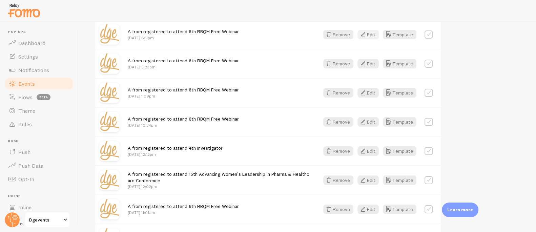
click at [372, 34] on button "Edit" at bounding box center [367, 34] width 21 height 9
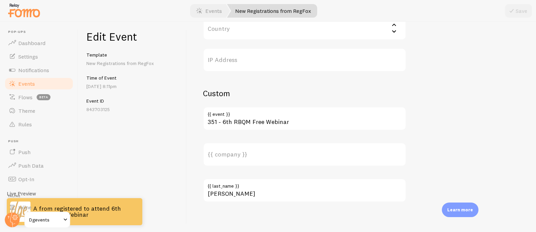
scroll to position [390, 0]
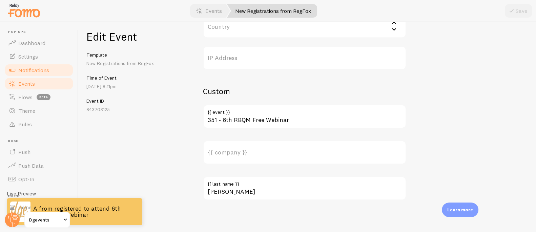
click at [32, 70] on span "Notifications" at bounding box center [33, 70] width 31 height 7
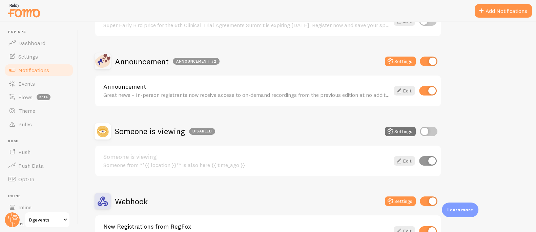
scroll to position [226, 0]
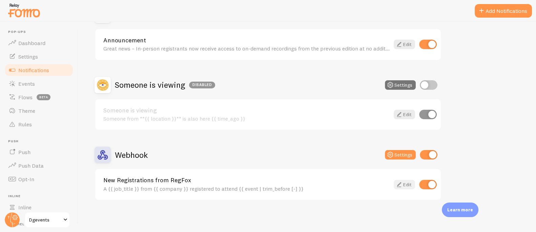
click at [412, 187] on link "Edit" at bounding box center [404, 184] width 21 height 9
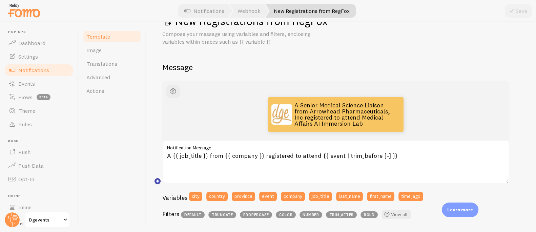
scroll to position [62, 0]
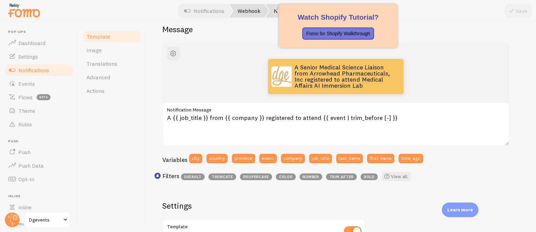
click at [252, 8] on link "Webhook" at bounding box center [248, 11] width 39 height 14
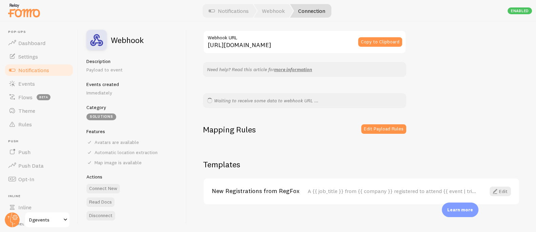
scroll to position [74, 0]
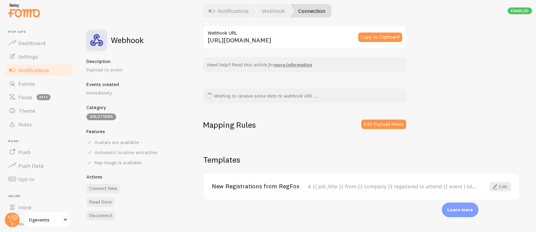
click at [372, 122] on button "Edit Payload Rules" at bounding box center [383, 124] width 45 height 9
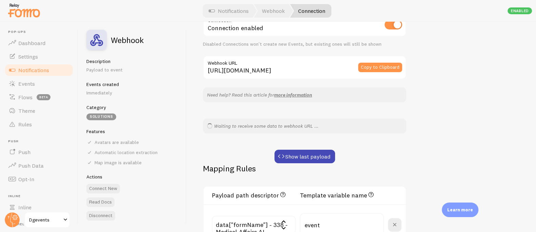
scroll to position [0, 0]
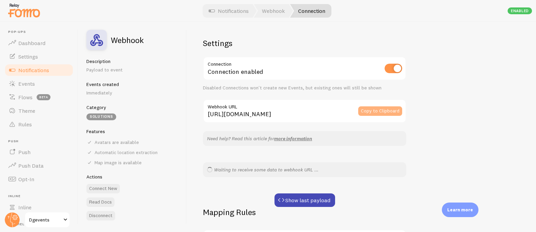
click at [375, 107] on button "Copy to Clipboard" at bounding box center [380, 110] width 44 height 9
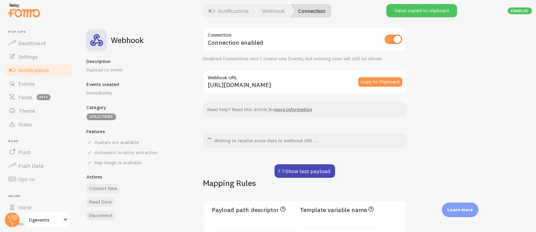
scroll to position [37, 0]
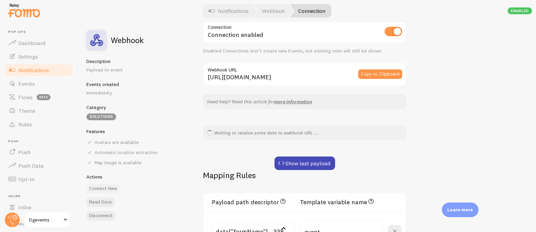
click at [111, 186] on button "Connect New" at bounding box center [103, 188] width 34 height 9
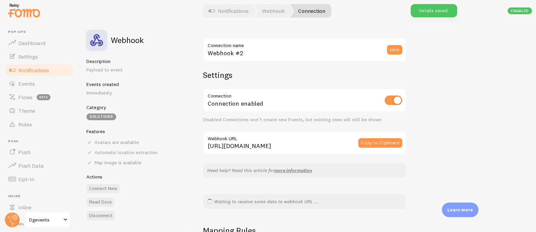
click at [270, 144] on input "https://api.fomo.com/api/v1/applications/WJ5J7bBIuJLwF9p2Jq7B4Q/webhooks/custom…" at bounding box center [304, 143] width 203 height 24
click at [276, 145] on input "https://api.fomo.com/api/v1/applications/WJ5J7bBIuJLwF9p2Jq7B4Q/webhooks/custom…" at bounding box center [304, 143] width 203 height 24
click at [390, 100] on input "checkbox" at bounding box center [394, 100] width 18 height 9
checkbox input "false"
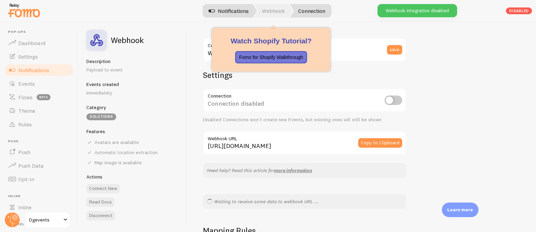
click at [272, 10] on link "Webhook" at bounding box center [273, 11] width 39 height 14
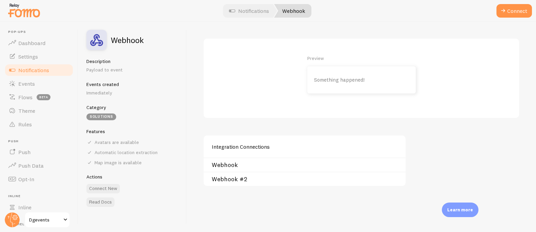
click at [243, 179] on link "Webhook #2" at bounding box center [307, 179] width 190 height 5
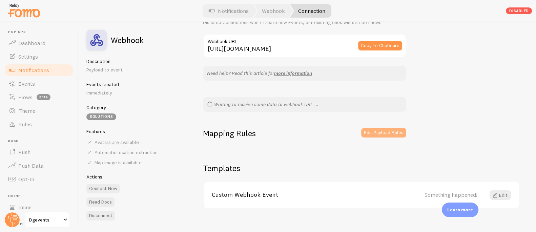
scroll to position [105, 0]
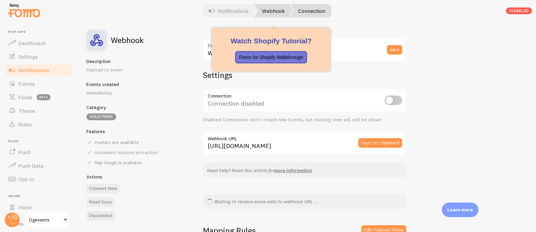
click at [273, 12] on link "Webhook" at bounding box center [273, 11] width 39 height 14
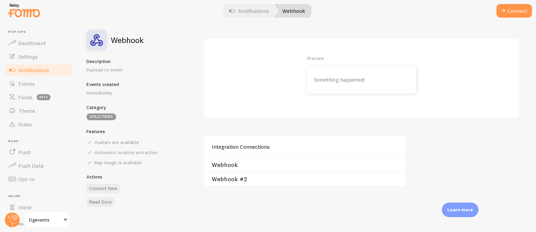
click at [224, 163] on link "Webhook" at bounding box center [307, 164] width 190 height 5
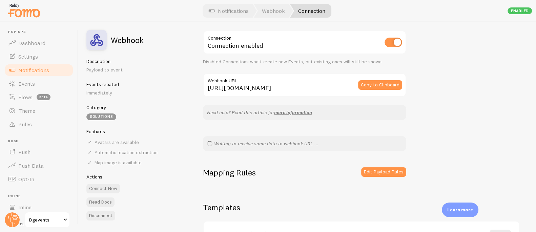
scroll to position [56, 0]
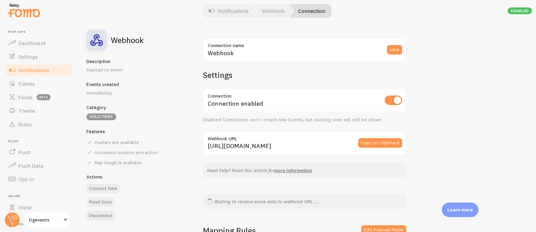
click at [36, 69] on span "Notifications" at bounding box center [33, 70] width 31 height 7
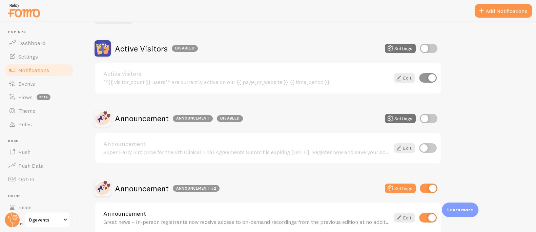
scroll to position [226, 0]
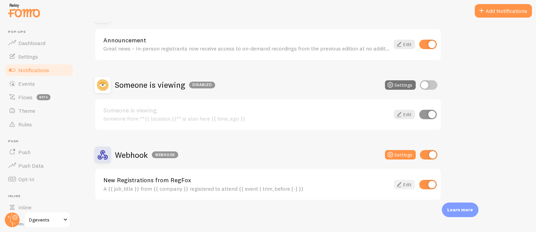
click at [403, 184] on icon at bounding box center [399, 185] width 8 height 8
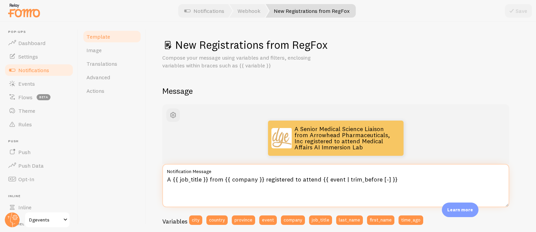
click at [203, 179] on textarea "A {{ job_title }} from {{ company }} registered to attend {{ event | trim_befor…" at bounding box center [335, 185] width 347 height 43
click at [344, 180] on textarea "A {{ job_title | fallback "Medical Professional" }} from {{ company }} register…" at bounding box center [335, 185] width 347 height 43
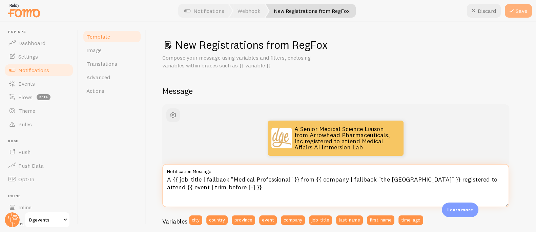
type textarea "A {{ job_title | fallback "Medical Professional" }} from {{ company | fallback …"
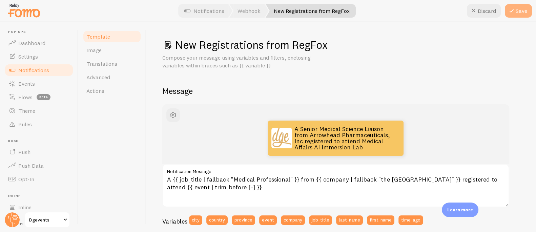
click at [514, 14] on icon at bounding box center [512, 11] width 8 height 8
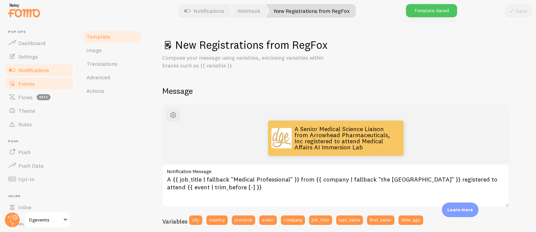
click at [25, 86] on span "Events" at bounding box center [26, 83] width 17 height 7
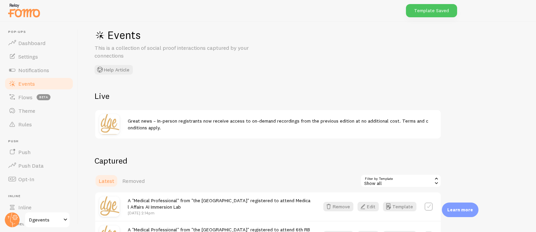
scroll to position [19, 0]
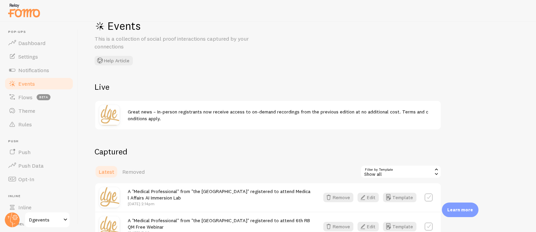
click at [31, 82] on span "Events" at bounding box center [26, 83] width 17 height 7
click at [399, 200] on button "Template" at bounding box center [400, 197] width 34 height 9
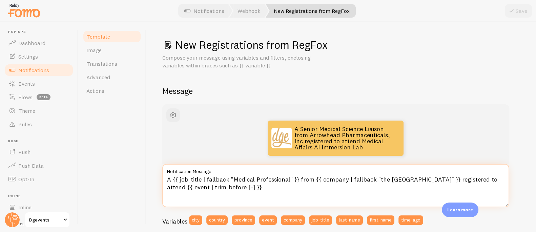
drag, startPoint x: 232, startPoint y: 176, endPoint x: 259, endPoint y: 152, distance: 36.0
click at [232, 176] on textarea "A {{ job_title | fallback "Medical Professional" }} from {{ company | fallback …" at bounding box center [335, 185] width 347 height 43
click at [377, 180] on textarea "A {{ job_title | fallback " Medical Professional " }} from {{ company | fallbac…" at bounding box center [335, 185] width 347 height 43
type textarea "A {{ job_title | fallback " Medical Professional " }} from {{ company | fallbac…"
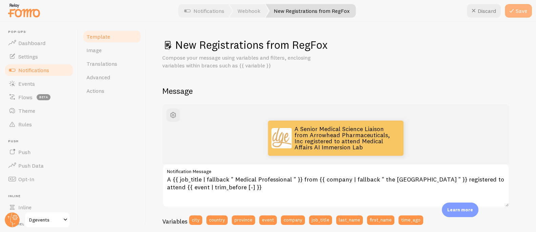
click at [517, 12] on button "Save" at bounding box center [518, 11] width 27 height 14
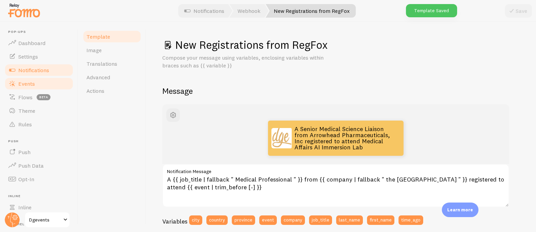
click at [31, 83] on span "Events" at bounding box center [26, 83] width 17 height 7
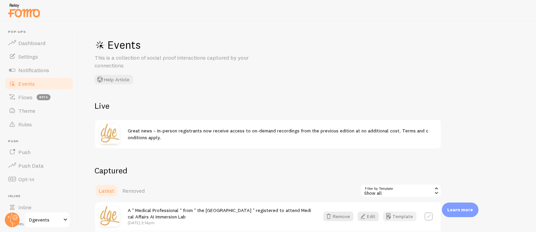
click at [396, 216] on button "Template" at bounding box center [400, 216] width 34 height 9
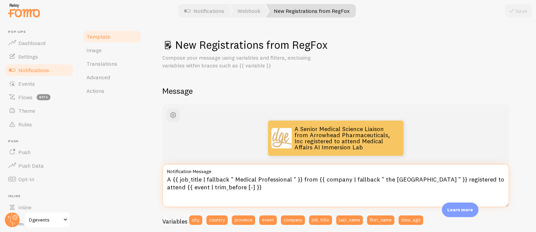
click at [234, 176] on textarea "A {{ job_title | fallback " Medical Professional " }} from {{ company | fallbac…" at bounding box center [335, 185] width 347 height 43
click at [290, 177] on textarea "A {{ job_title | fallback Medical Professional " }} from {{ company | fallback …" at bounding box center [335, 185] width 347 height 43
click at [374, 179] on textarea "A {{ job_title | fallback Medical Professional }} from {{ company | fallback " …" at bounding box center [335, 185] width 347 height 43
click at [425, 178] on textarea "A {{ job_title | fallback Medical Professional }} from {{ company | fallback [G…" at bounding box center [335, 185] width 347 height 43
type textarea "A {{ job_title | fallback Medical Professional }} from {{ company | fallback [G…"
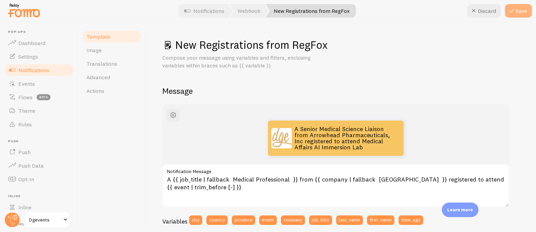
click at [514, 15] on button "Save" at bounding box center [518, 11] width 27 height 14
click at [38, 68] on span "Notifications" at bounding box center [33, 70] width 31 height 7
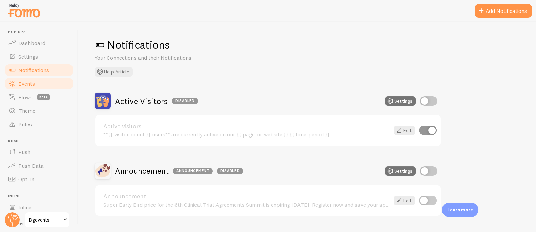
click at [37, 84] on link "Events" at bounding box center [39, 84] width 70 height 14
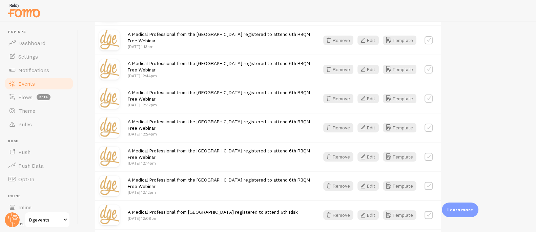
scroll to position [904, 0]
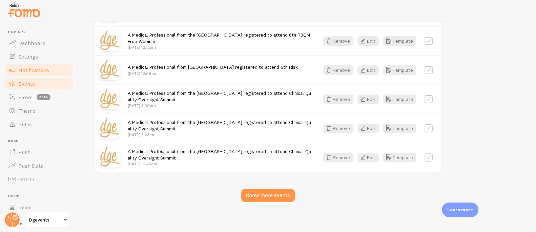
click at [27, 68] on span "Notifications" at bounding box center [33, 70] width 31 height 7
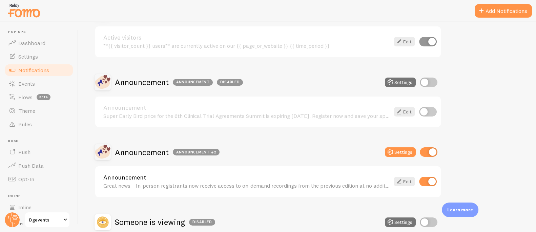
scroll to position [226, 0]
